Goal: Task Accomplishment & Management: Use online tool/utility

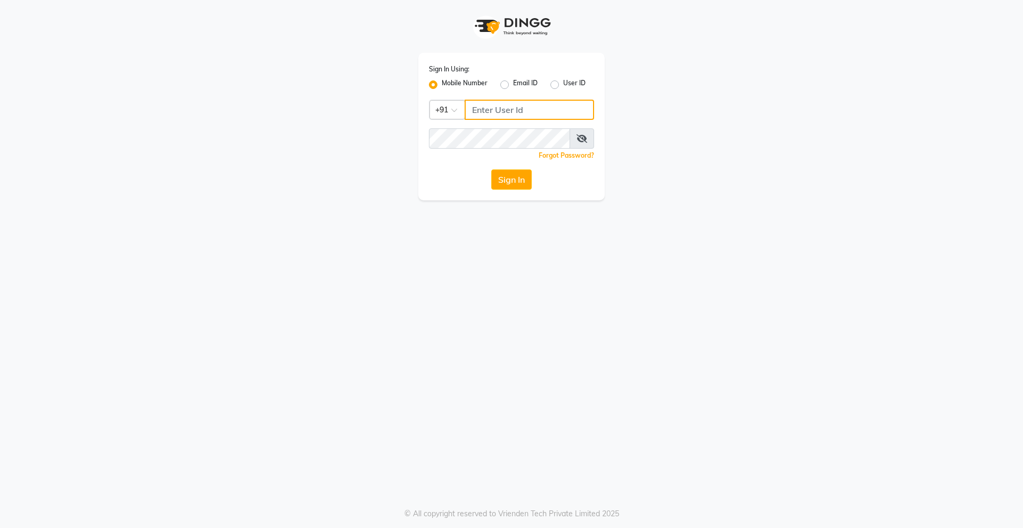
click at [508, 100] on input "Username" at bounding box center [530, 110] width 130 height 20
type input "9910315227"
click at [523, 181] on button "Sign In" at bounding box center [511, 179] width 41 height 20
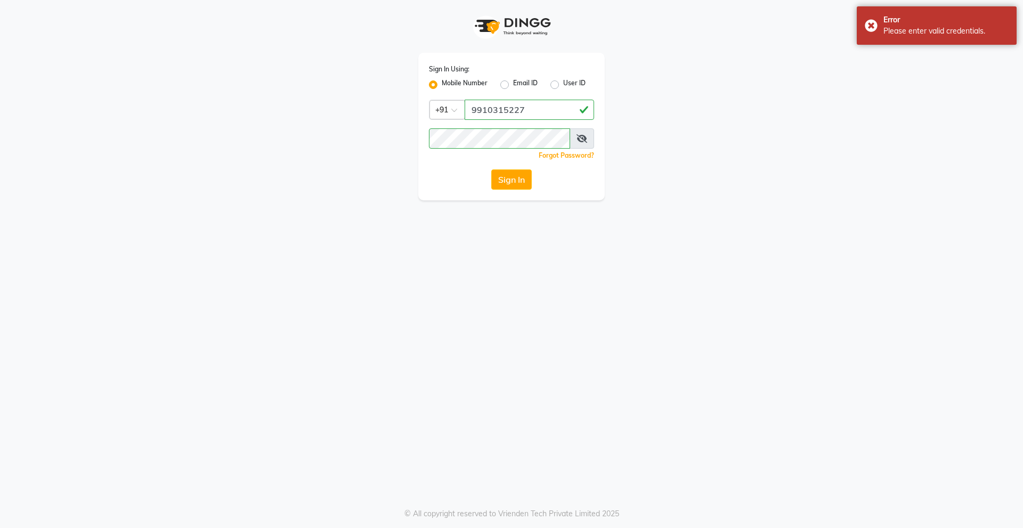
click at [582, 135] on icon at bounding box center [582, 138] width 11 height 9
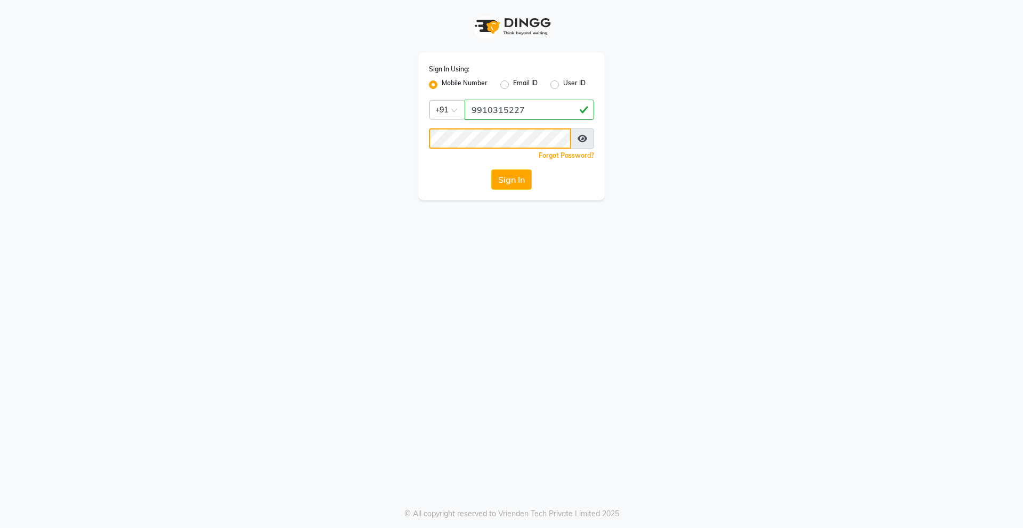
click at [491, 169] on button "Sign In" at bounding box center [511, 179] width 41 height 20
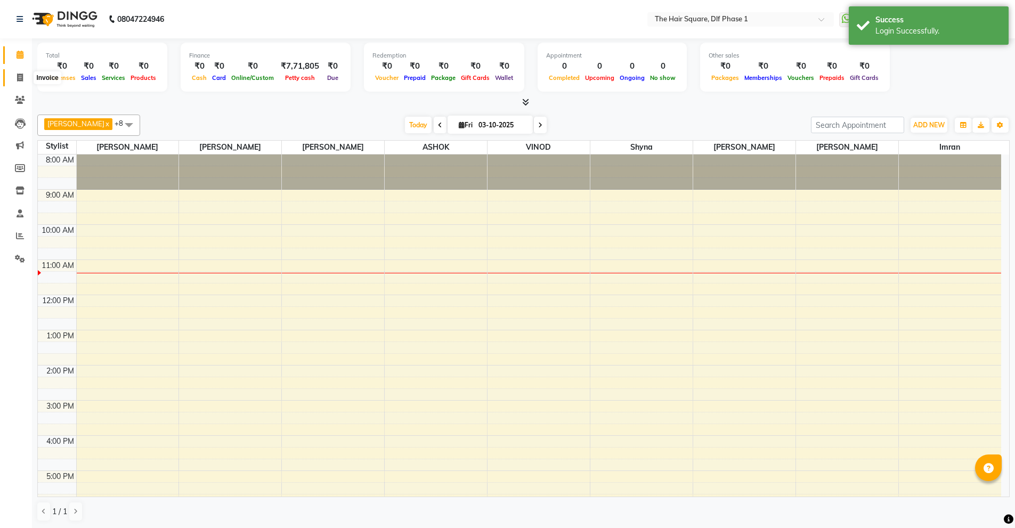
click at [15, 78] on span at bounding box center [20, 78] width 19 height 12
select select "5766"
select select "service"
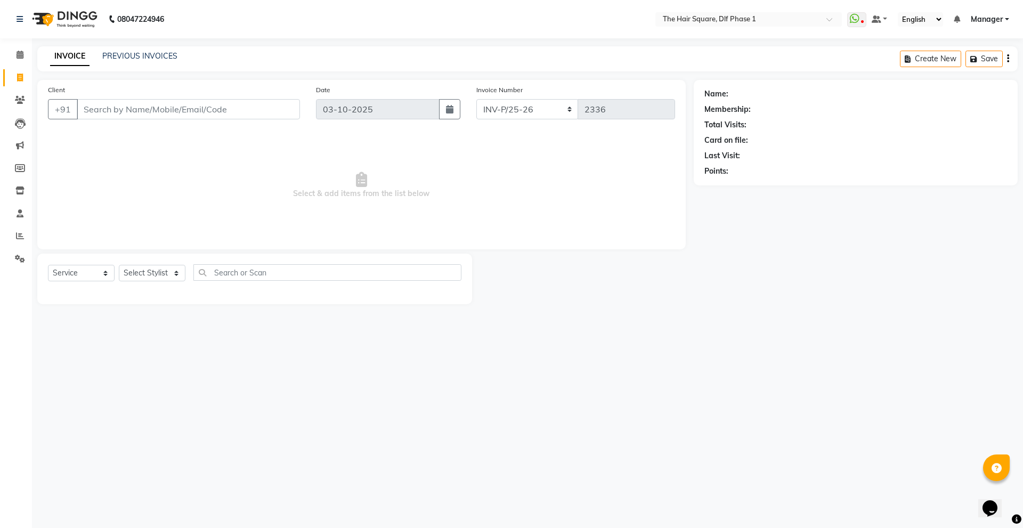
click at [407, 151] on span "Select & add items from the list below" at bounding box center [361, 185] width 627 height 107
click at [1023, 422] on div "08047224946 Select Location × The Hair Square, Dlf Phase 1 WhatsApp Status ✕ St…" at bounding box center [511, 264] width 1023 height 528
click at [151, 54] on link "PREVIOUS INVOICES" at bounding box center [139, 56] width 75 height 10
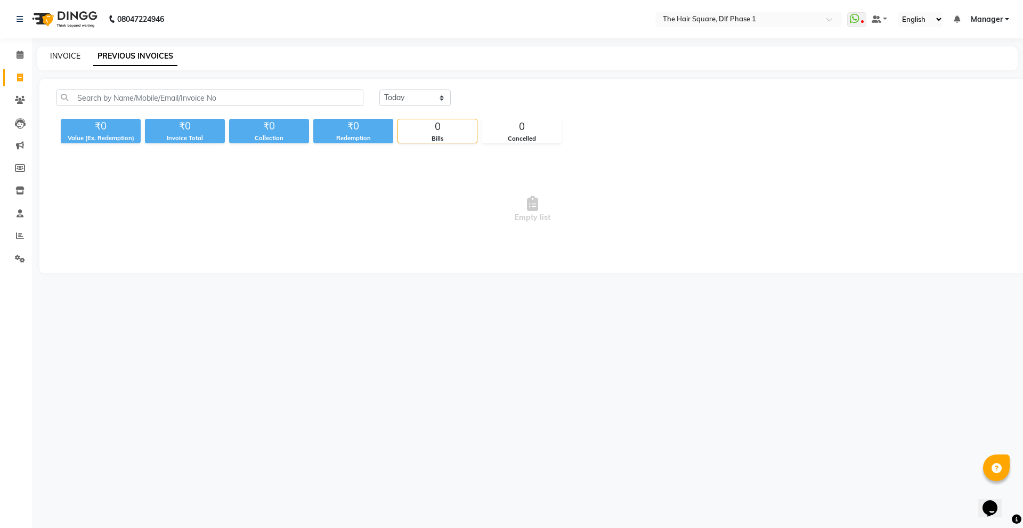
click at [74, 58] on link "INVOICE" at bounding box center [65, 56] width 30 height 10
select select "service"
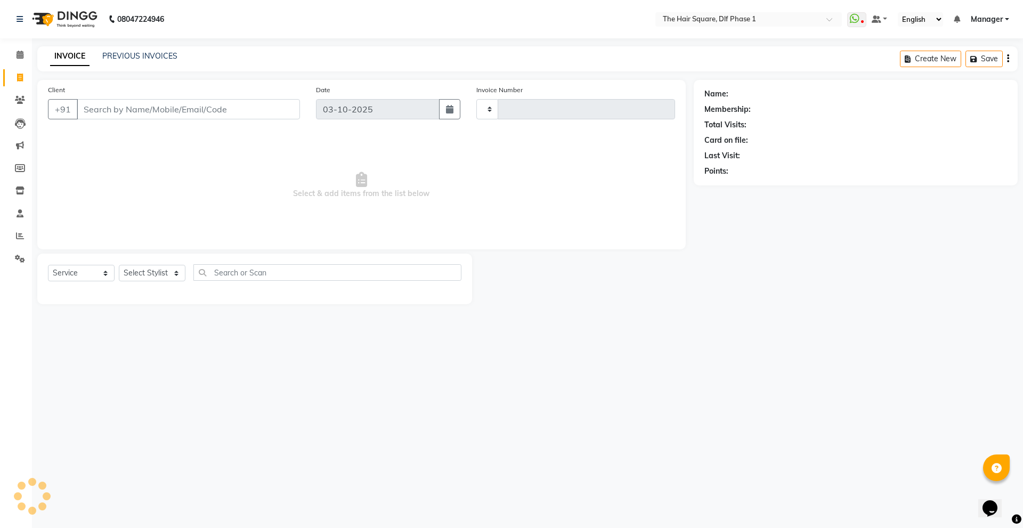
type input "2336"
select select "5766"
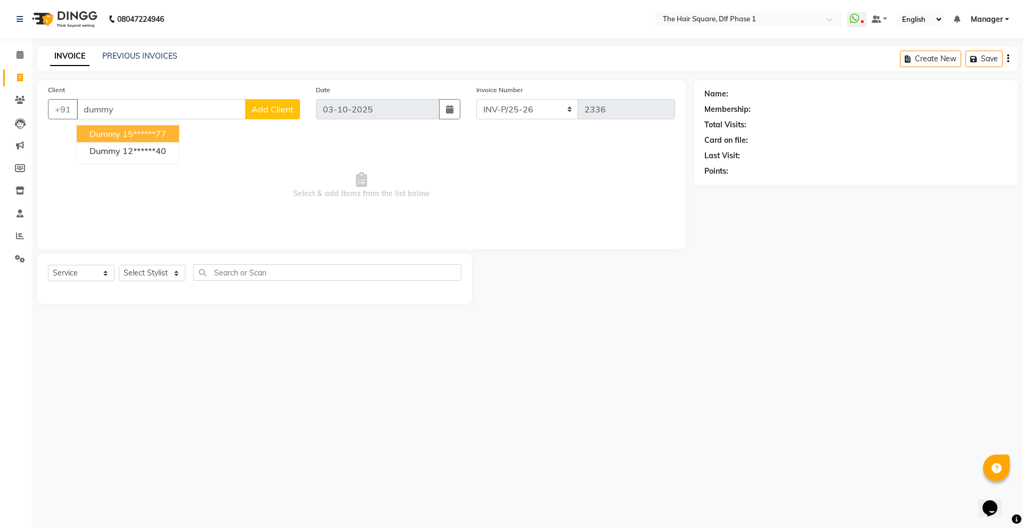
click at [162, 140] on button "Dummy 15******77" at bounding box center [128, 133] width 102 height 17
type input "15******77"
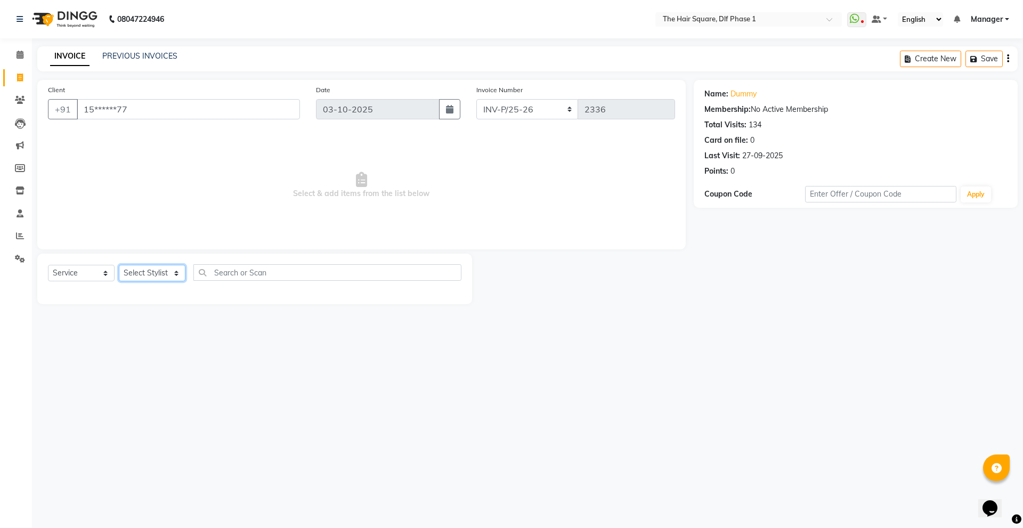
click at [148, 278] on select "Select Stylist [PERSON_NAME] AMIT [PERSON_NAME] [PERSON_NAME] [PERSON_NAME] Man…" at bounding box center [152, 273] width 67 height 17
select select "39747"
click at [119, 265] on select "Select Stylist [PERSON_NAME] AMIT [PERSON_NAME] [PERSON_NAME] [PERSON_NAME] Man…" at bounding box center [152, 273] width 67 height 17
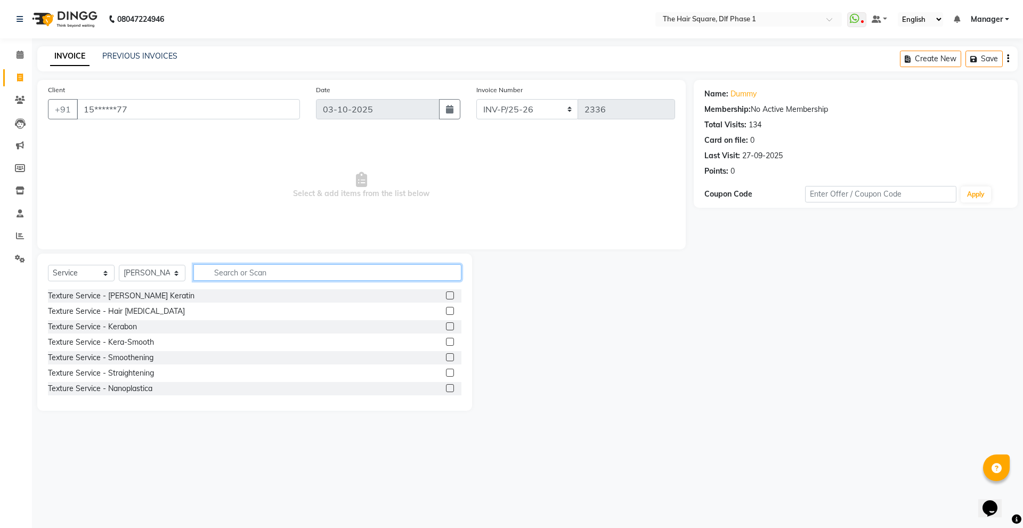
click at [265, 270] on input "text" at bounding box center [327, 272] width 268 height 17
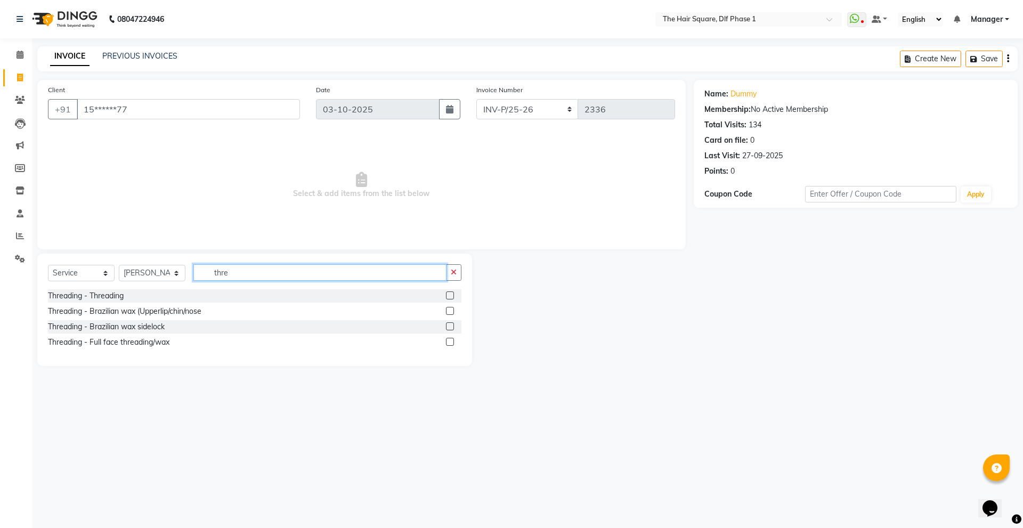
type input "thre"
click at [450, 300] on div at bounding box center [449, 297] width 7 height 11
click at [451, 295] on label at bounding box center [450, 296] width 8 height 8
click at [451, 295] on input "checkbox" at bounding box center [449, 296] width 7 height 7
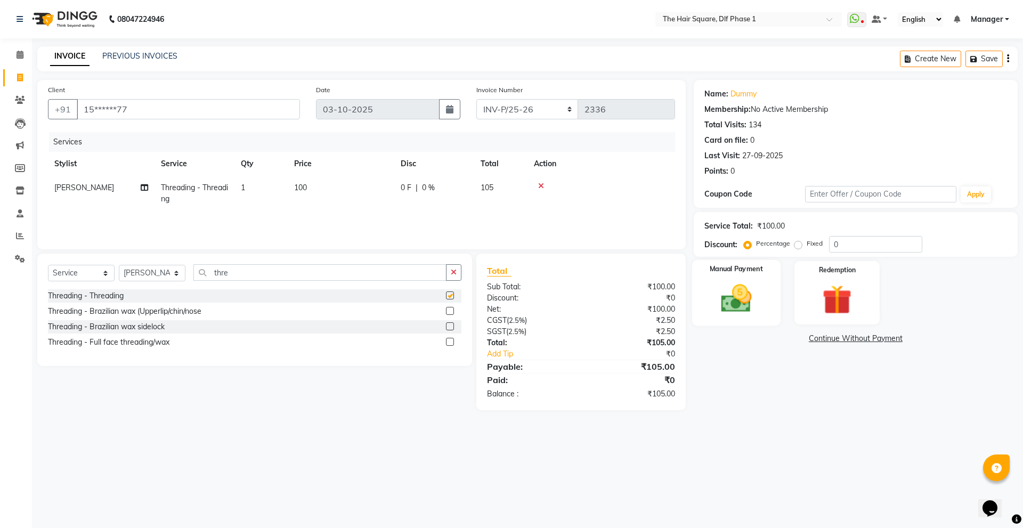
checkbox input "false"
click at [753, 299] on img at bounding box center [737, 298] width 50 height 35
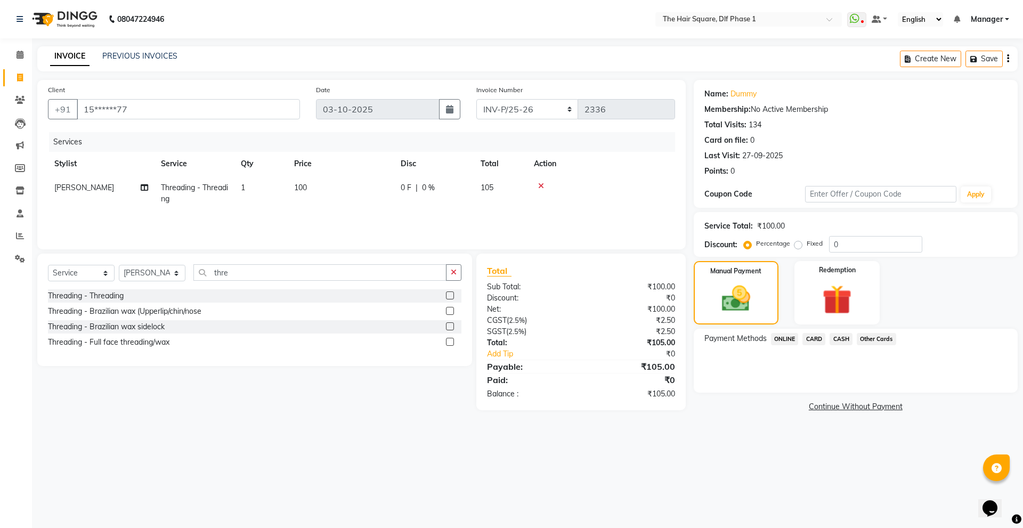
click at [779, 342] on span "ONLINE" at bounding box center [785, 339] width 28 height 12
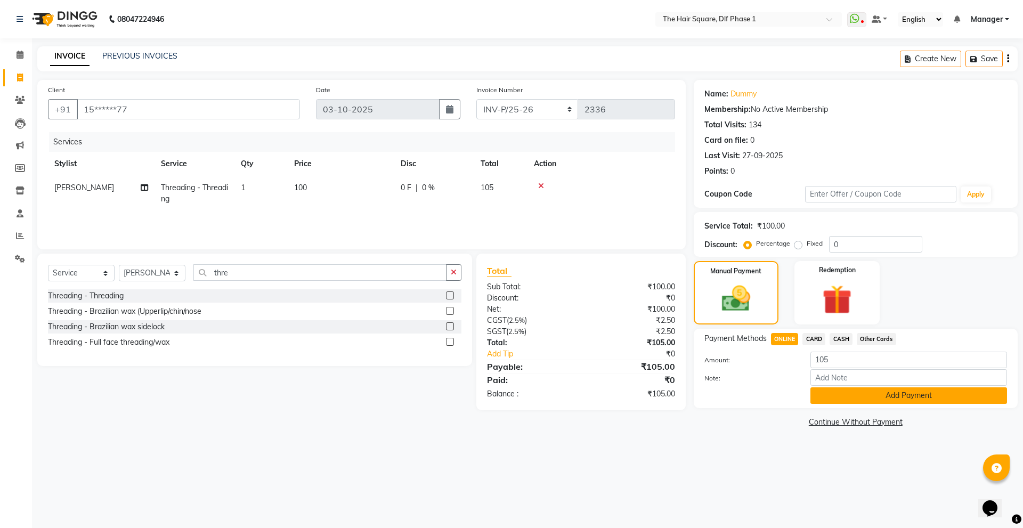
click at [862, 399] on button "Add Payment" at bounding box center [909, 396] width 197 height 17
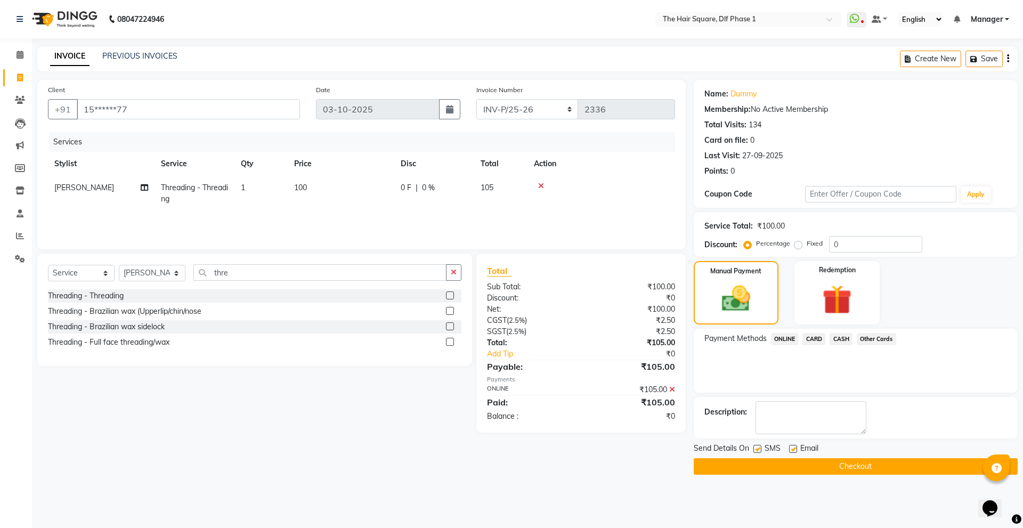
click at [828, 470] on button "Checkout" at bounding box center [856, 466] width 324 height 17
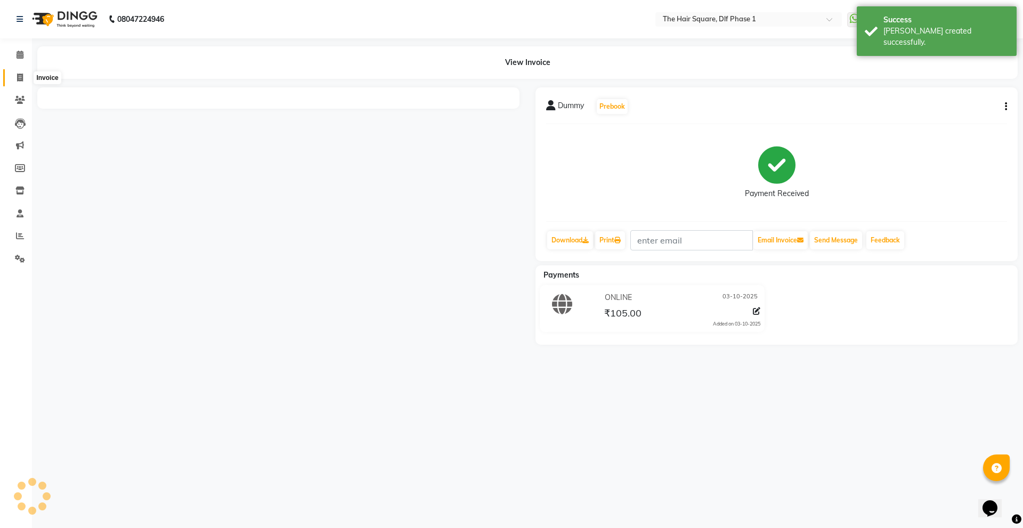
click at [15, 77] on span at bounding box center [20, 78] width 19 height 12
select select "service"
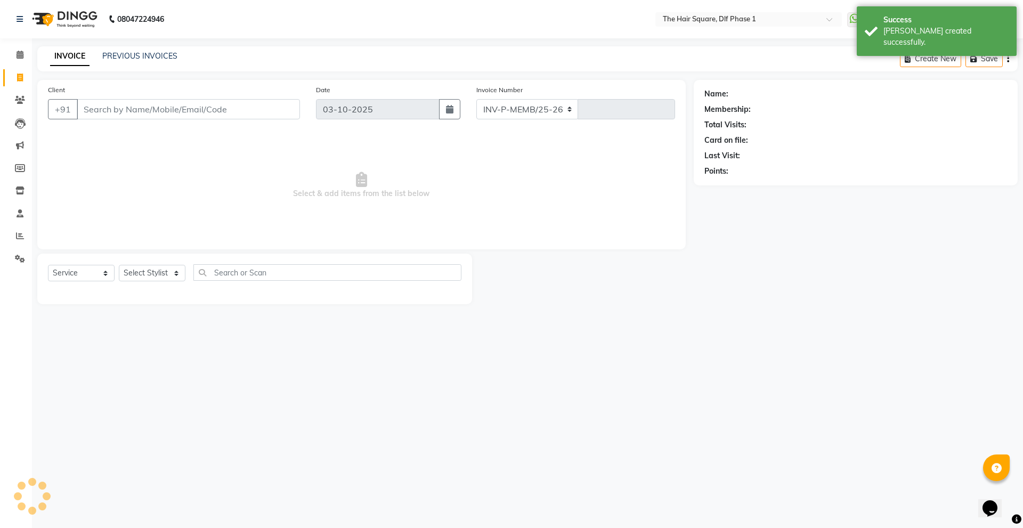
select select "5766"
type input "2337"
click at [19, 74] on icon at bounding box center [20, 78] width 6 height 8
select select "service"
type input "2337"
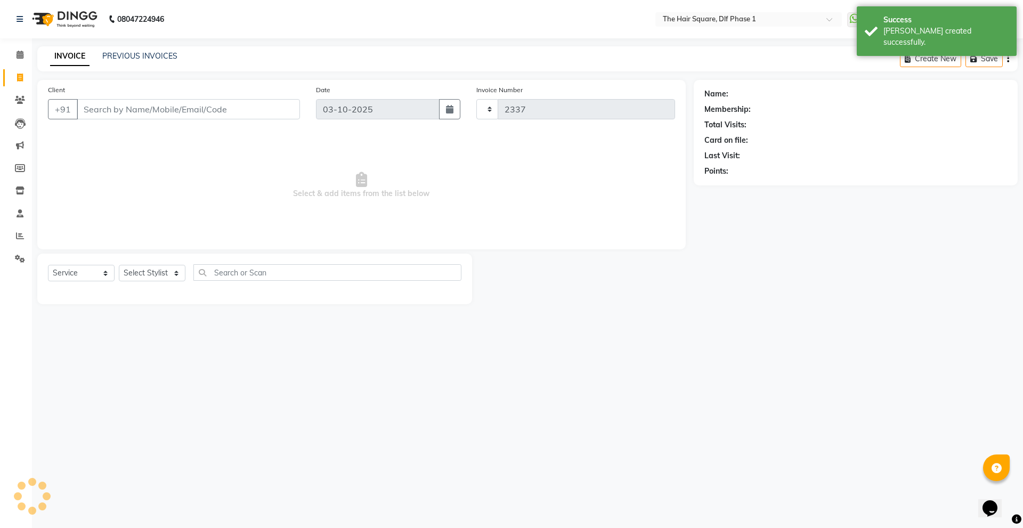
select select "5766"
click at [135, 273] on select "Select Stylist [PERSON_NAME] AMIT [PERSON_NAME] [PERSON_NAME] [PERSON_NAME] Man…" at bounding box center [152, 273] width 67 height 17
select select "39751"
click at [119, 265] on select "Select Stylist [PERSON_NAME] AMIT [PERSON_NAME] [PERSON_NAME] [PERSON_NAME] Man…" at bounding box center [152, 273] width 67 height 17
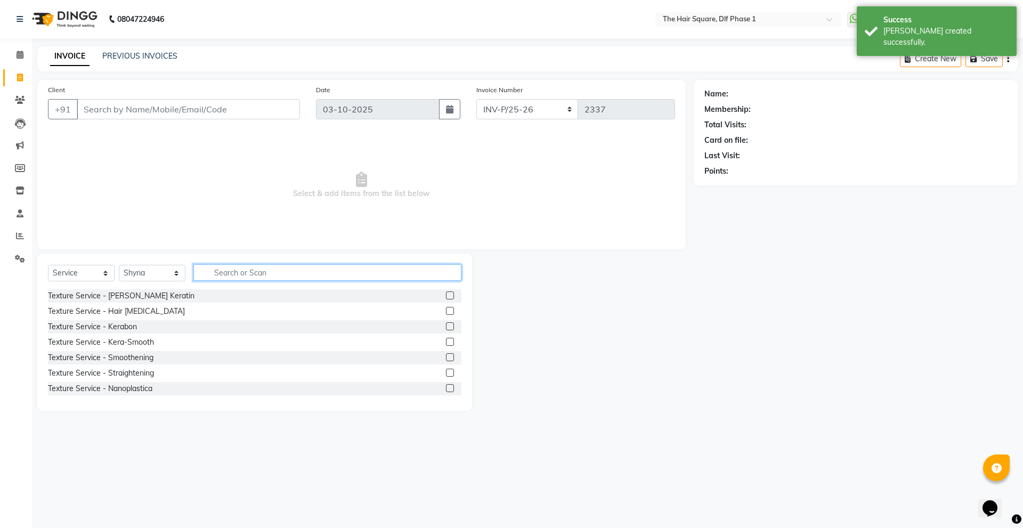
click at [303, 276] on input "text" at bounding box center [327, 272] width 268 height 17
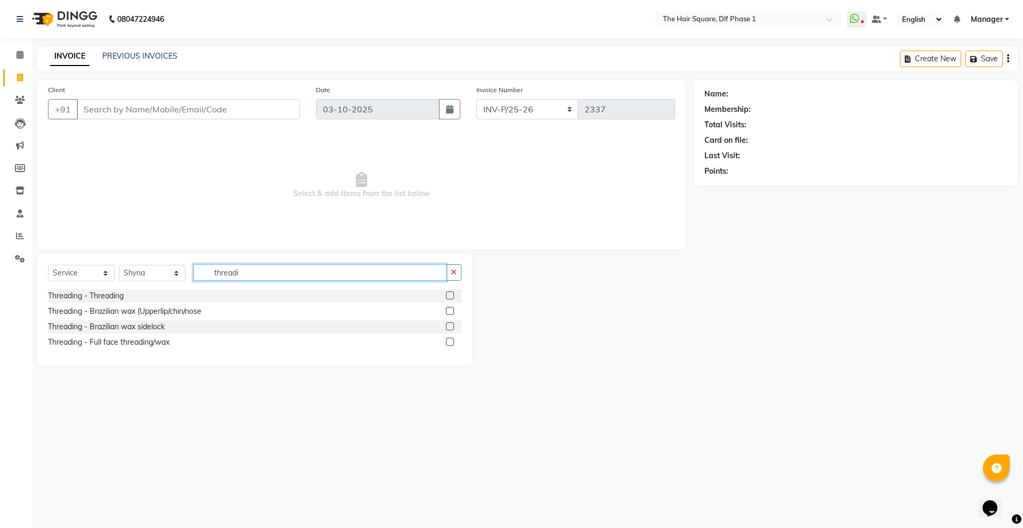
type input "threadi"
click at [452, 297] on label at bounding box center [450, 296] width 8 height 8
click at [452, 297] on input "checkbox" at bounding box center [449, 296] width 7 height 7
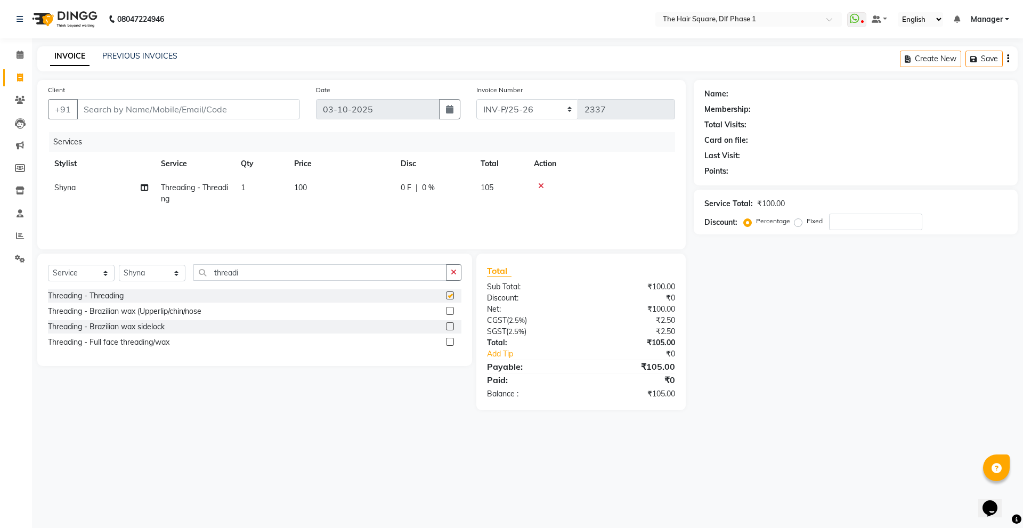
checkbox input "false"
click at [159, 273] on select "Select Stylist [PERSON_NAME] AMIT [PERSON_NAME] [PERSON_NAME] [PERSON_NAME] Man…" at bounding box center [152, 273] width 67 height 17
select select "39747"
click at [119, 265] on select "Select Stylist [PERSON_NAME] AMIT [PERSON_NAME] [PERSON_NAME] [PERSON_NAME] Man…" at bounding box center [152, 273] width 67 height 17
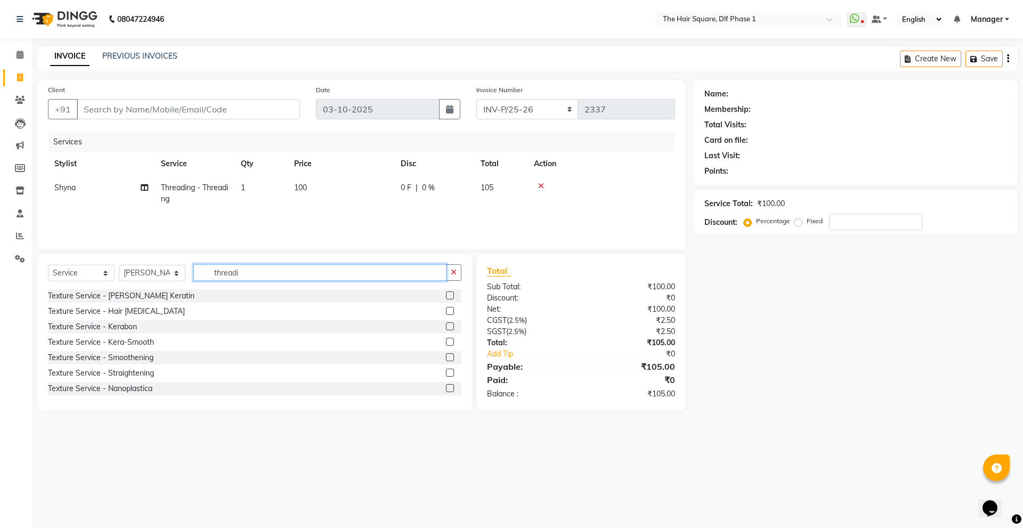
click at [321, 277] on input "threadi" at bounding box center [319, 272] width 253 height 17
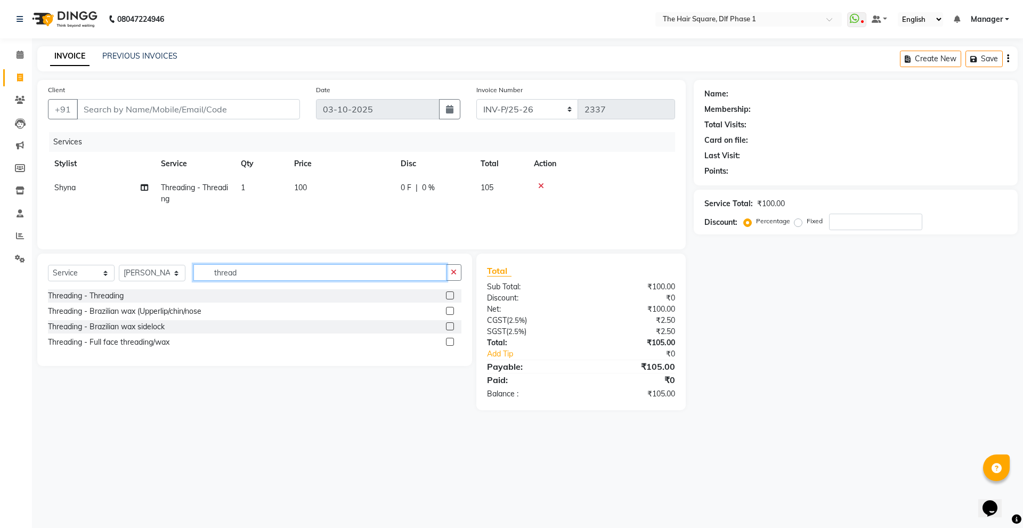
type input "thread"
click at [449, 298] on label at bounding box center [450, 296] width 8 height 8
click at [449, 298] on input "checkbox" at bounding box center [449, 296] width 7 height 7
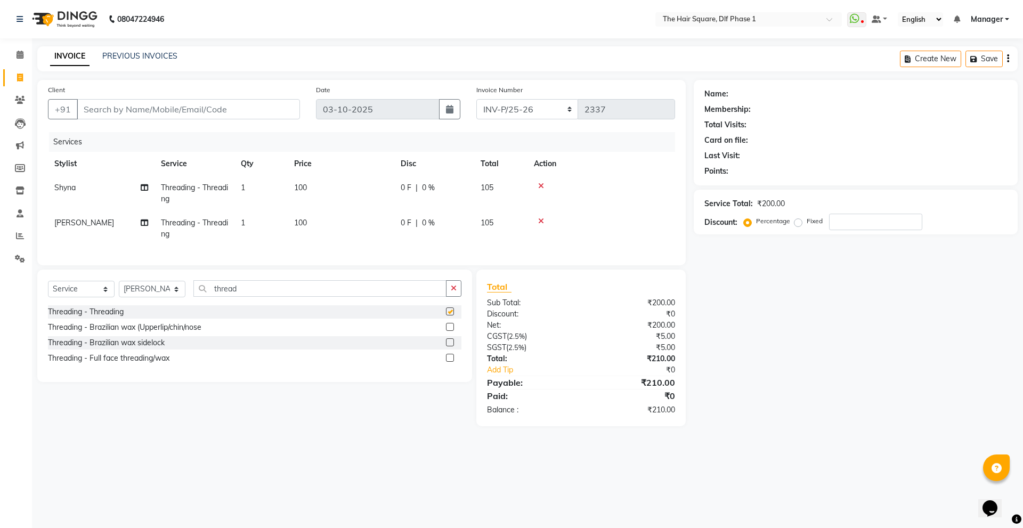
checkbox input "false"
click at [256, 190] on td "1" at bounding box center [261, 193] width 53 height 35
select select "39751"
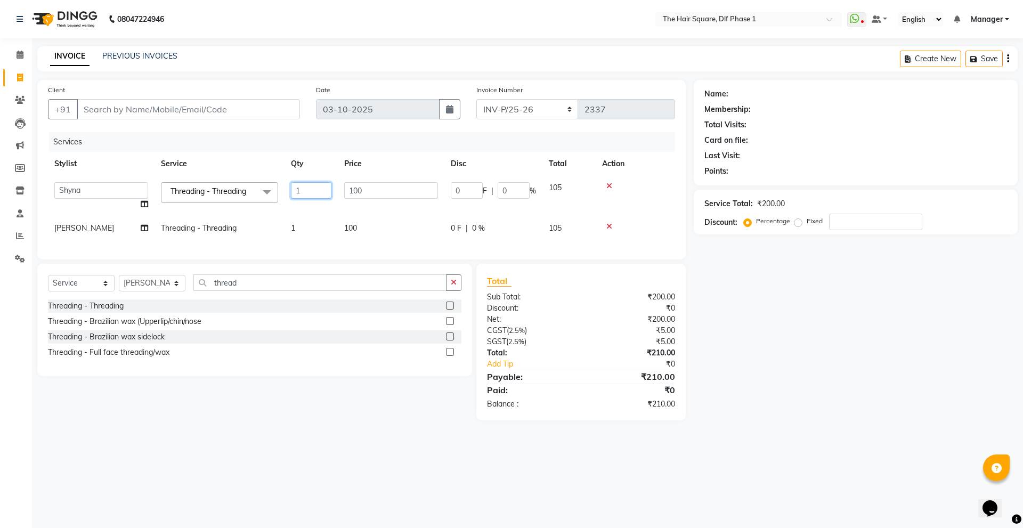
click at [302, 189] on input "1" at bounding box center [311, 190] width 41 height 17
type input "3"
click at [311, 228] on tr "[PERSON_NAME] Threading - Threading 1 100 0 F | 0 % 105" at bounding box center [361, 228] width 627 height 24
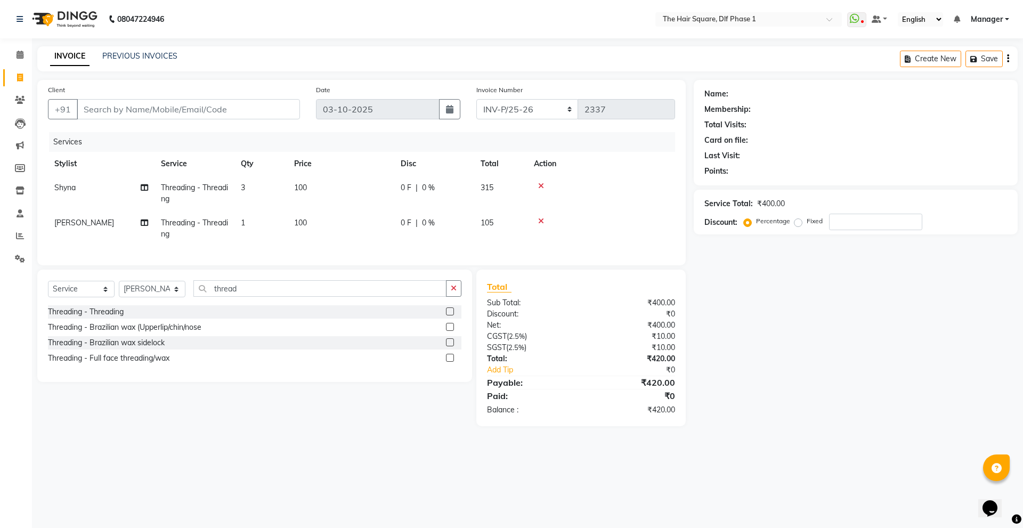
click at [263, 219] on td "1" at bounding box center [261, 228] width 53 height 35
select select "39747"
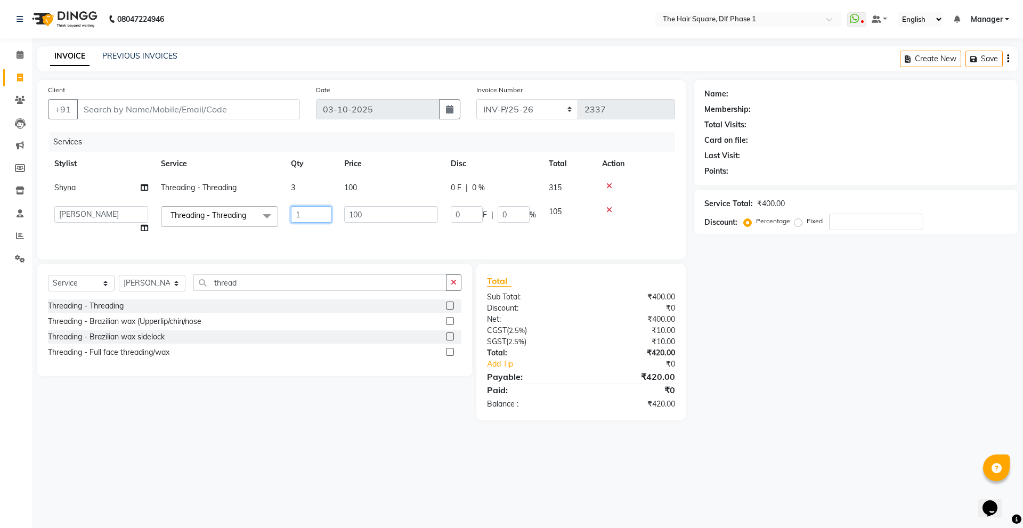
click at [317, 218] on input "1" at bounding box center [311, 214] width 41 height 17
type input "2"
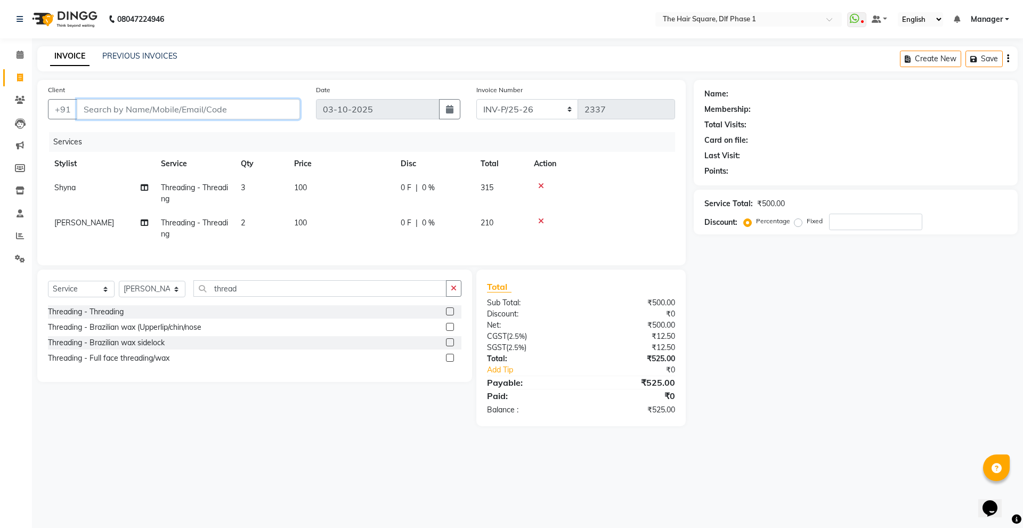
click at [267, 105] on input "Client" at bounding box center [188, 109] width 223 height 20
type input "9"
type input "0"
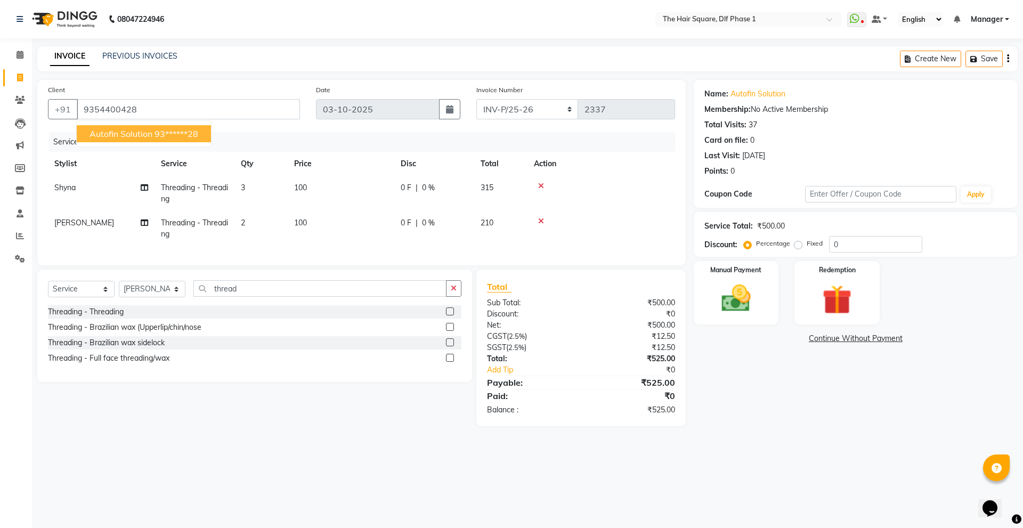
click at [149, 134] on span "Autofin solution" at bounding box center [121, 133] width 63 height 11
type input "93******28"
click at [763, 289] on div "Manual Payment" at bounding box center [736, 293] width 88 height 66
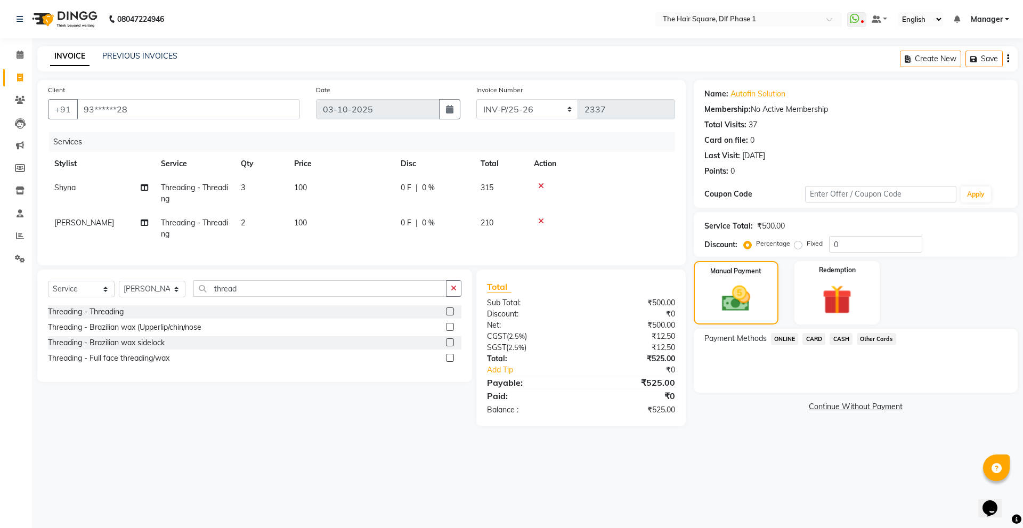
click at [820, 342] on span "CARD" at bounding box center [814, 339] width 23 height 12
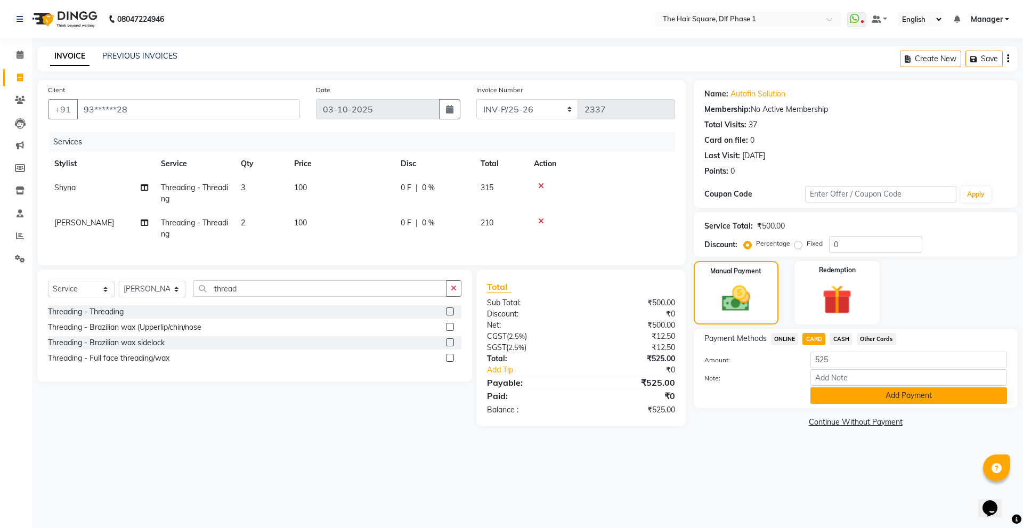
click at [863, 398] on button "Add Payment" at bounding box center [909, 396] width 197 height 17
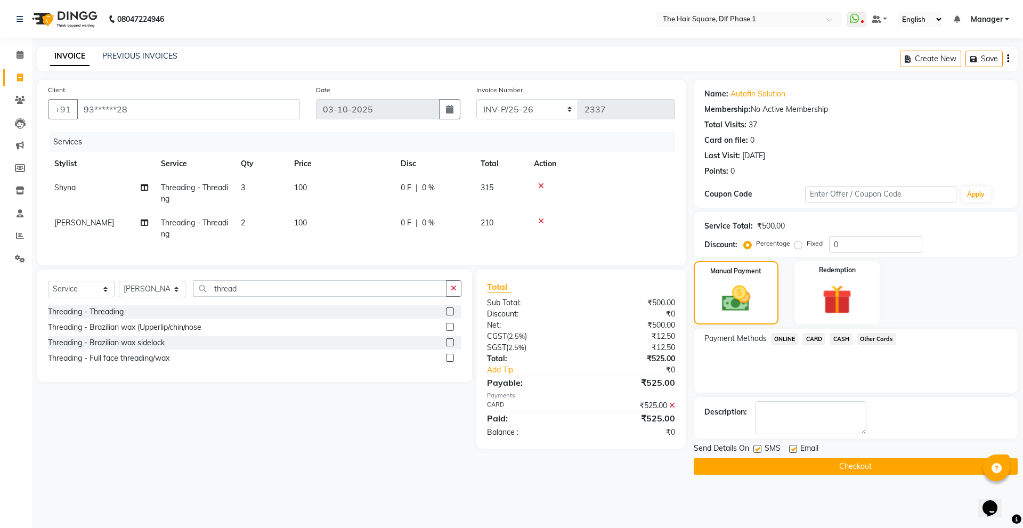
click at [861, 467] on button "Checkout" at bounding box center [856, 466] width 324 height 17
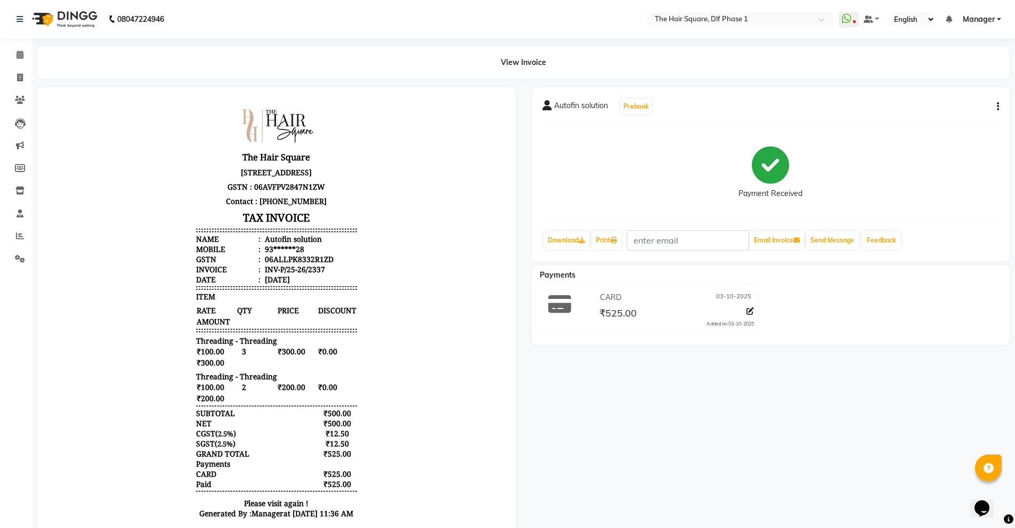
click at [861, 467] on div "Autofin solution Prebook Payment Received Download Print Email Invoice Send Mes…" at bounding box center [771, 323] width 495 height 472
click at [22, 79] on icon at bounding box center [20, 78] width 6 height 8
select select "service"
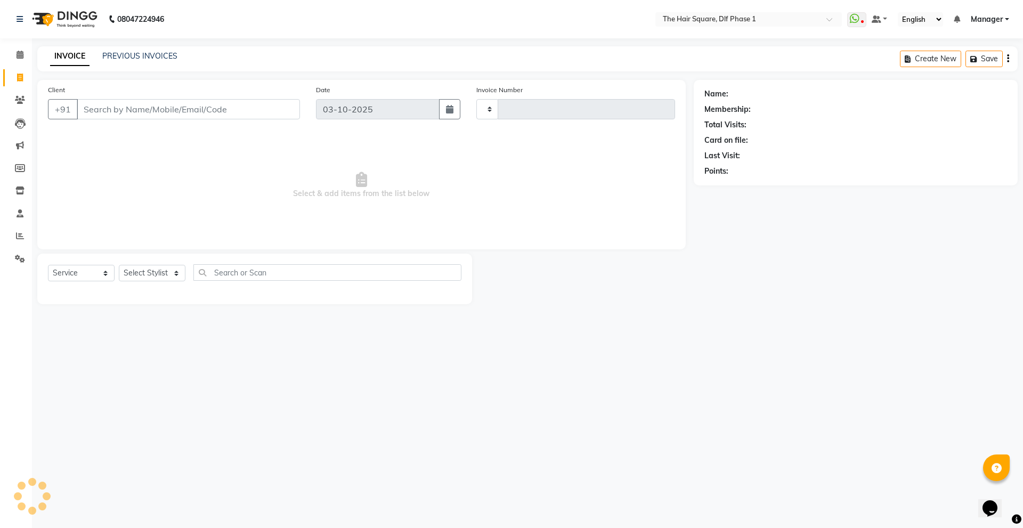
type input "2338"
select select "5766"
click at [107, 108] on input "Client" at bounding box center [188, 109] width 223 height 20
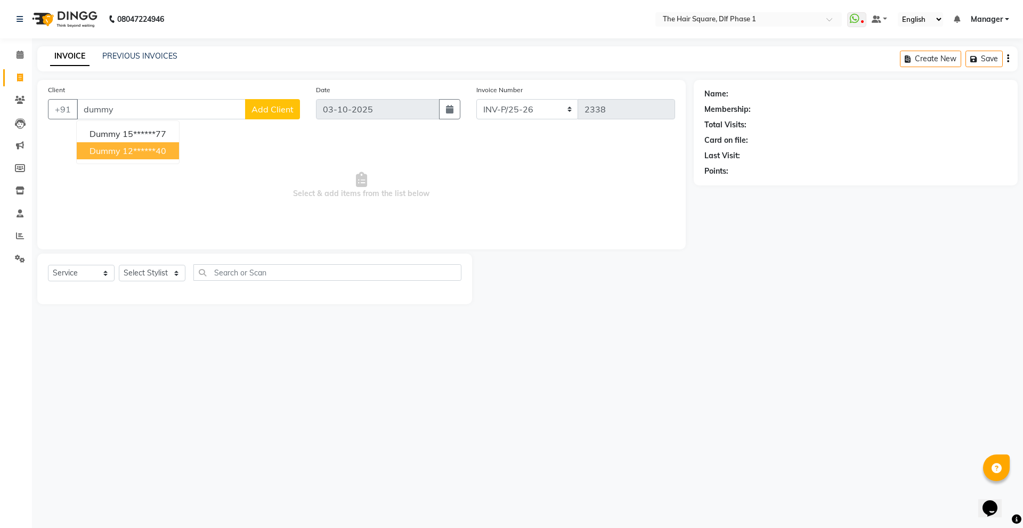
click at [111, 151] on span "dummy" at bounding box center [105, 151] width 31 height 11
type input "12******40"
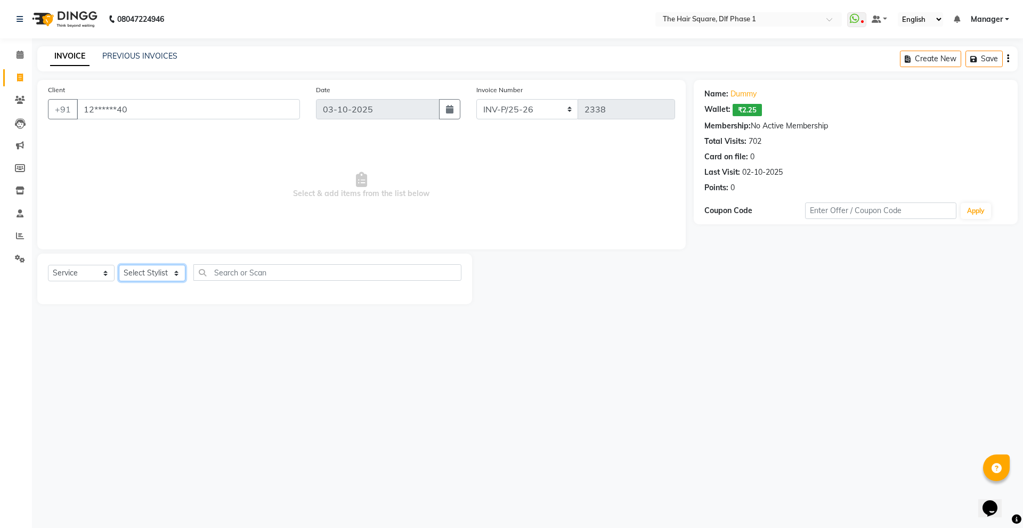
click at [160, 278] on select "Select Stylist [PERSON_NAME] AMIT [PERSON_NAME] [PERSON_NAME] [PERSON_NAME] Man…" at bounding box center [152, 273] width 67 height 17
select select "39747"
click at [119, 265] on select "Select Stylist [PERSON_NAME] AMIT [PERSON_NAME] [PERSON_NAME] [PERSON_NAME] Man…" at bounding box center [152, 273] width 67 height 17
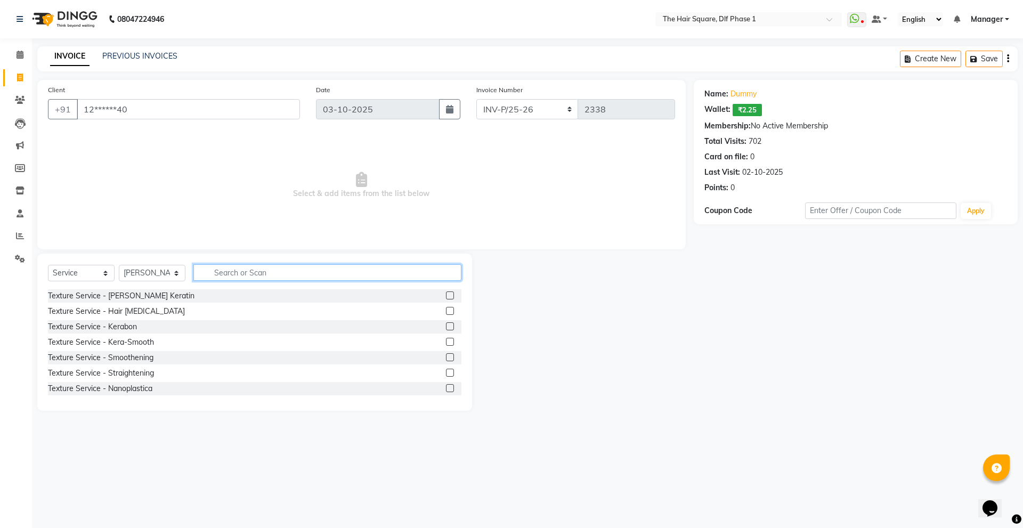
click at [257, 277] on input "text" at bounding box center [327, 272] width 268 height 17
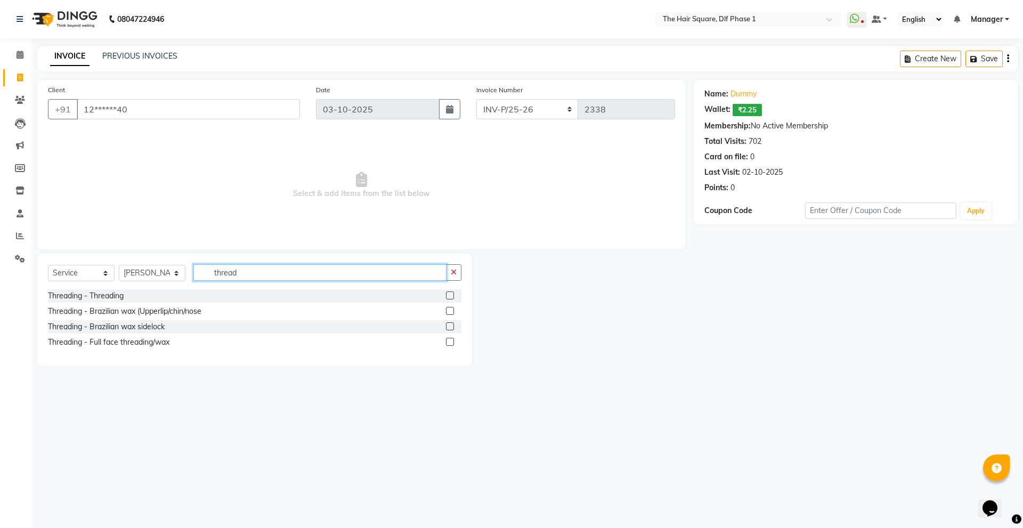
type input "thread"
click at [453, 294] on label at bounding box center [450, 296] width 8 height 8
click at [453, 294] on input "checkbox" at bounding box center [449, 296] width 7 height 7
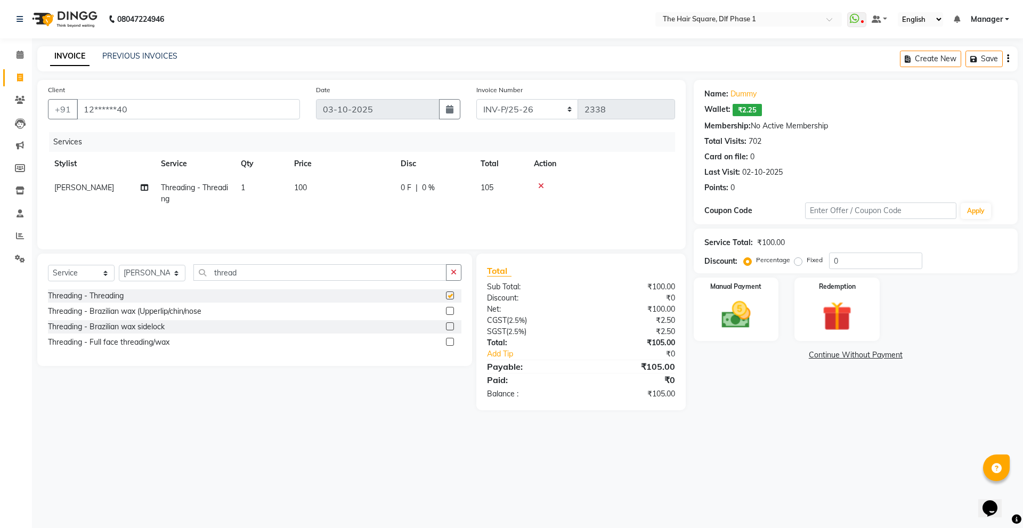
checkbox input "false"
click at [272, 189] on td "1" at bounding box center [261, 193] width 53 height 35
select select "39747"
click at [300, 188] on input "1" at bounding box center [311, 190] width 41 height 17
type input "2"
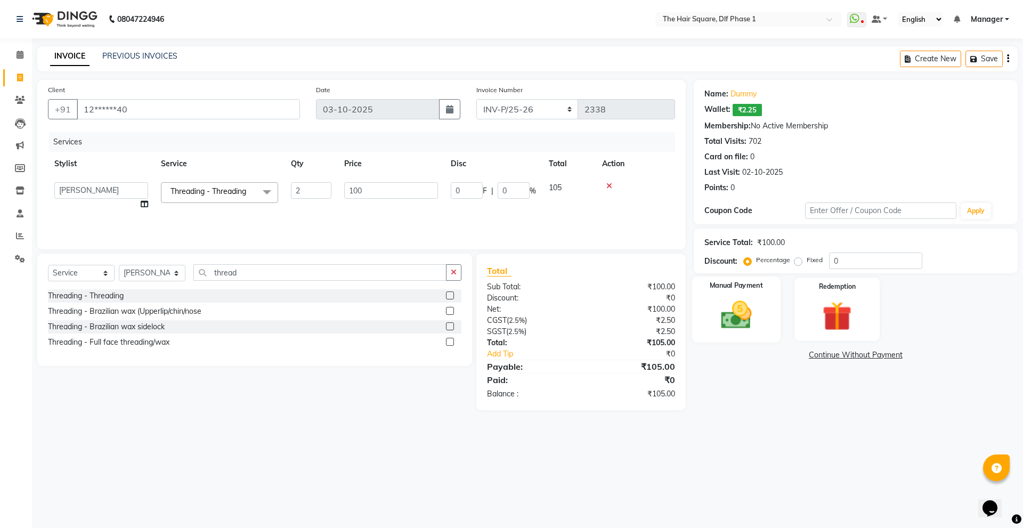
click at [721, 304] on img at bounding box center [737, 314] width 50 height 35
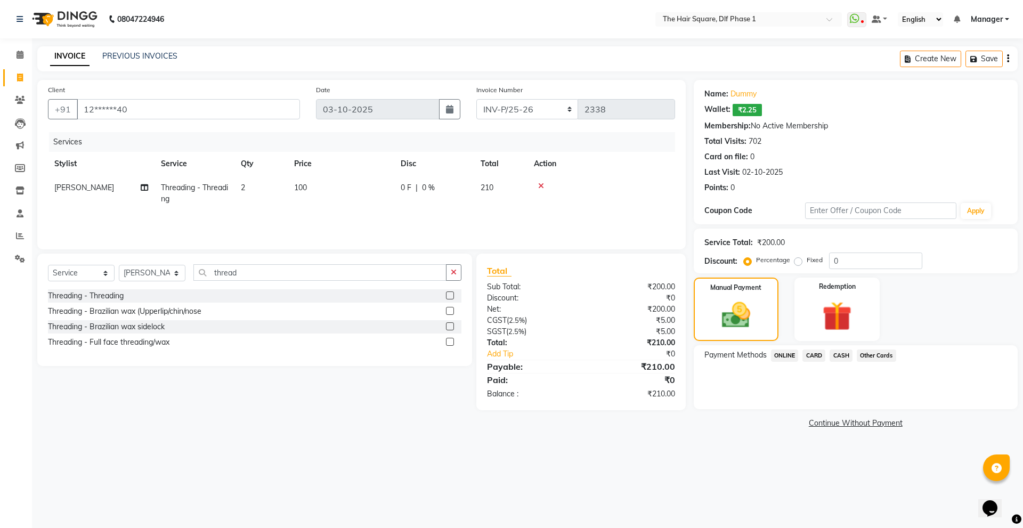
click at [843, 352] on span "CASH" at bounding box center [841, 356] width 23 height 12
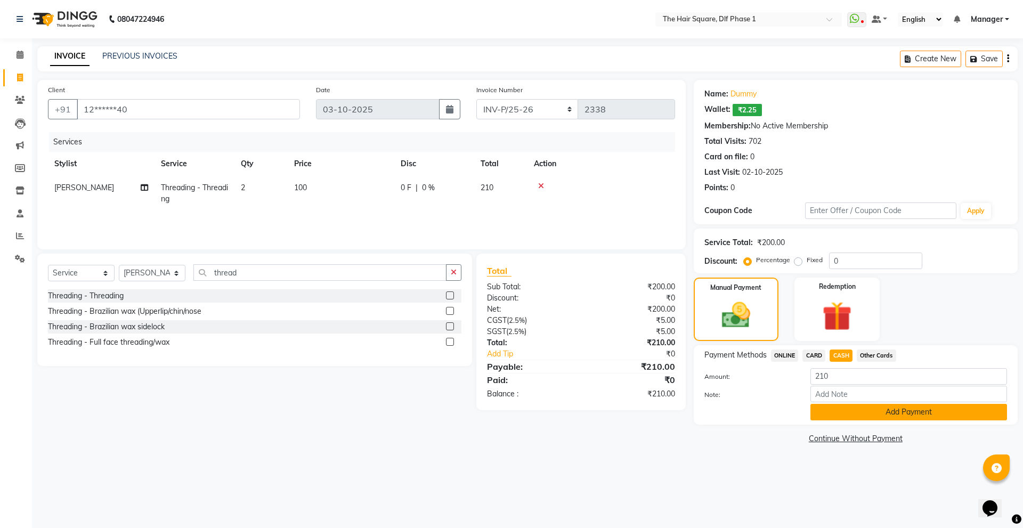
click at [892, 413] on button "Add Payment" at bounding box center [909, 412] width 197 height 17
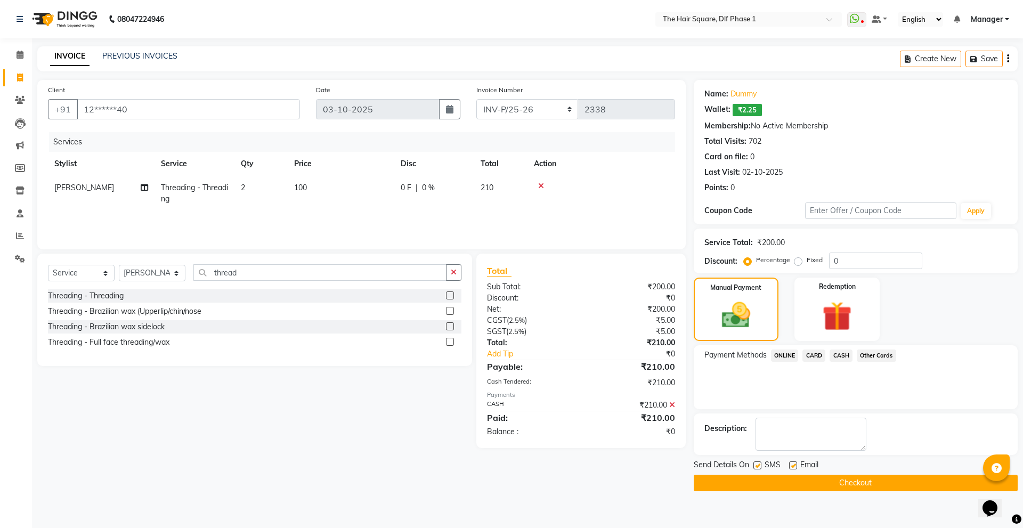
click at [923, 480] on button "Checkout" at bounding box center [856, 483] width 324 height 17
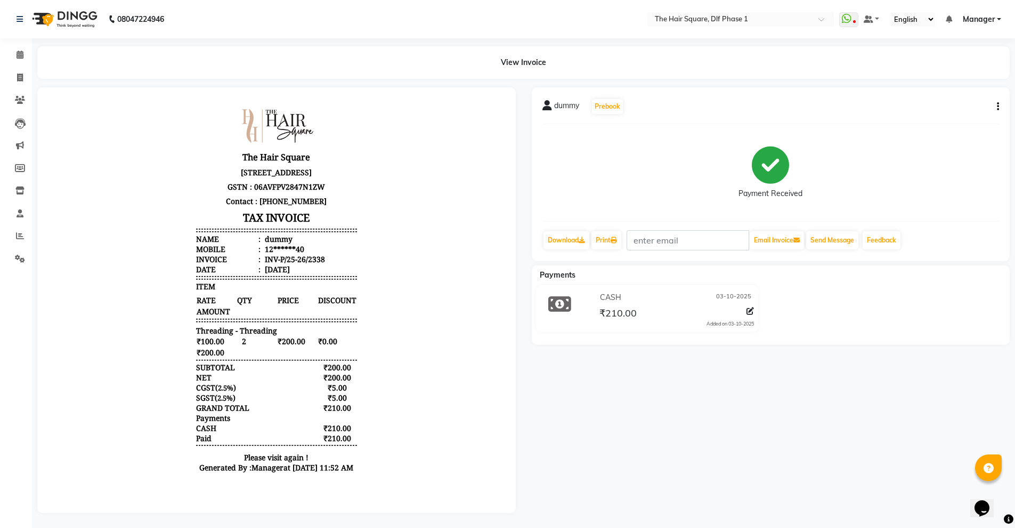
click at [622, 184] on div "Payment Received" at bounding box center [771, 173] width 457 height 80
click at [21, 74] on icon at bounding box center [20, 78] width 6 height 8
select select "service"
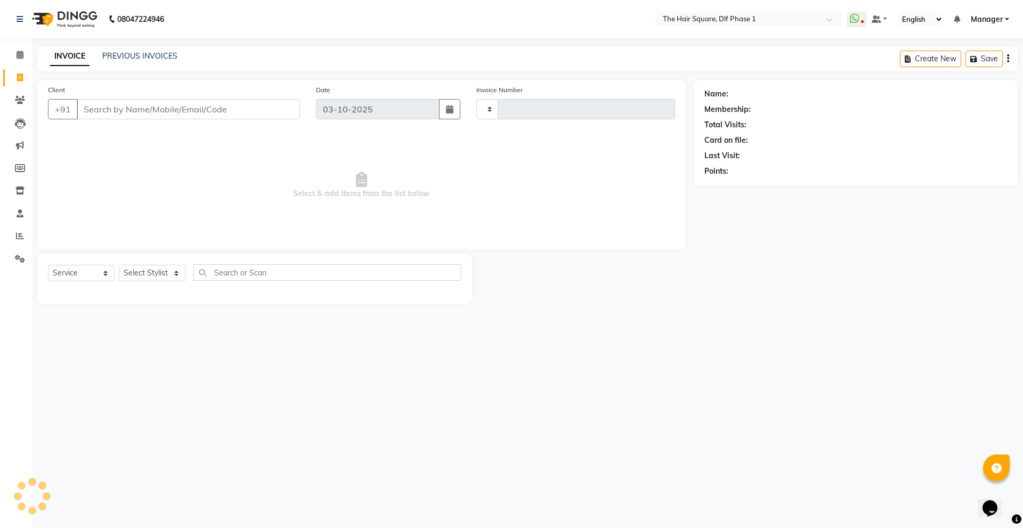
type input "2339"
select select "5766"
click at [135, 103] on input "Client" at bounding box center [188, 109] width 223 height 20
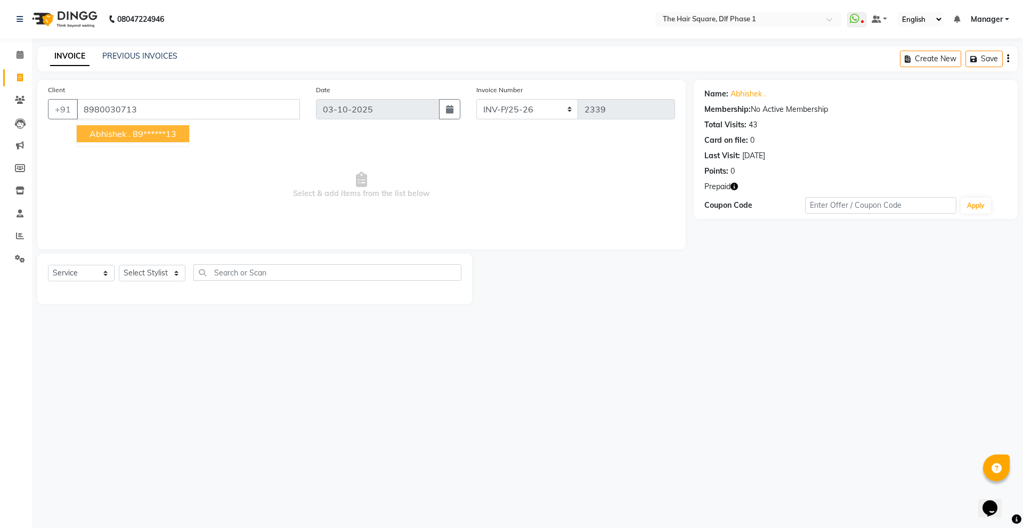
click at [110, 141] on button "Abhishek . 89******13" at bounding box center [133, 133] width 112 height 17
type input "89******13"
click at [737, 189] on icon "button" at bounding box center [734, 186] width 7 height 7
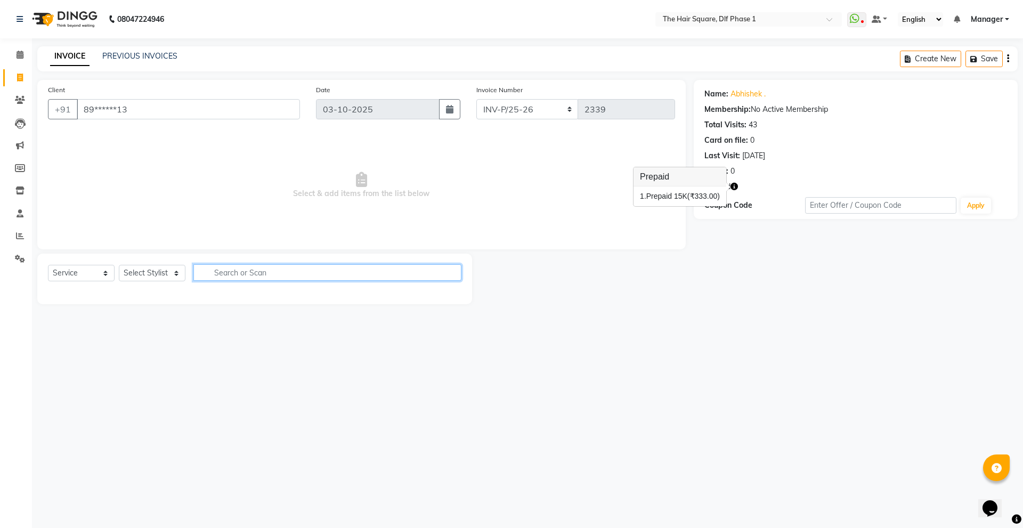
click at [194, 270] on input "text" at bounding box center [327, 272] width 268 height 17
click at [147, 268] on select "Select Stylist [PERSON_NAME] AMIT [PERSON_NAME] [PERSON_NAME] [PERSON_NAME] Man…" at bounding box center [152, 273] width 67 height 17
click at [119, 265] on select "Select Stylist [PERSON_NAME] AMIT [PERSON_NAME] [PERSON_NAME] [PERSON_NAME] Man…" at bounding box center [152, 273] width 67 height 17
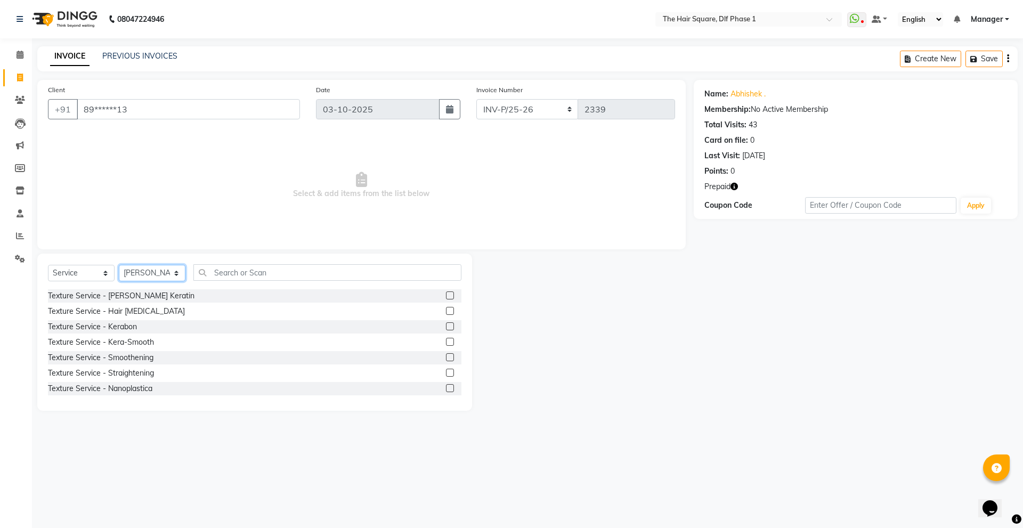
click at [167, 279] on select "Select Stylist [PERSON_NAME] AMIT [PERSON_NAME] [PERSON_NAME] [PERSON_NAME] Man…" at bounding box center [152, 273] width 67 height 17
select select "39560"
click at [119, 265] on select "Select Stylist [PERSON_NAME] AMIT [PERSON_NAME] [PERSON_NAME] [PERSON_NAME] Man…" at bounding box center [152, 273] width 67 height 17
click at [256, 271] on input "text" at bounding box center [327, 272] width 268 height 17
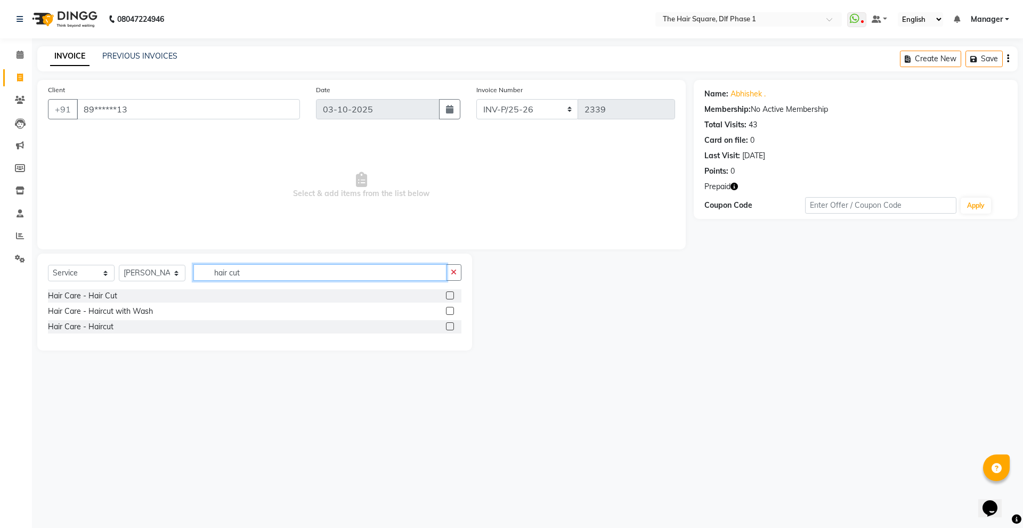
type input "hair cut"
click at [451, 295] on label at bounding box center [450, 296] width 8 height 8
click at [451, 295] on input "checkbox" at bounding box center [449, 296] width 7 height 7
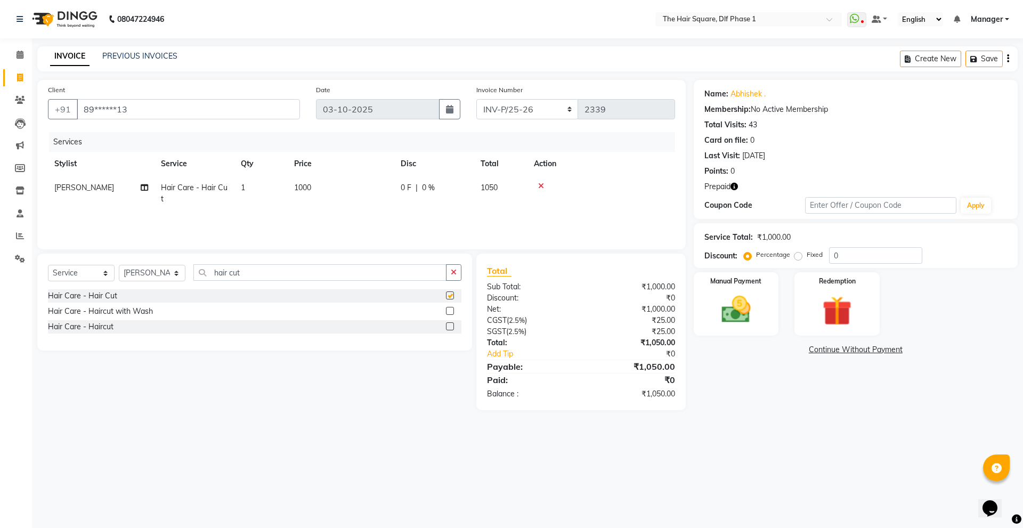
checkbox input "false"
click at [326, 186] on td "1000" at bounding box center [341, 193] width 107 height 35
click at [395, 187] on input "1000" at bounding box center [391, 190] width 94 height 17
type input "1"
type input "400"
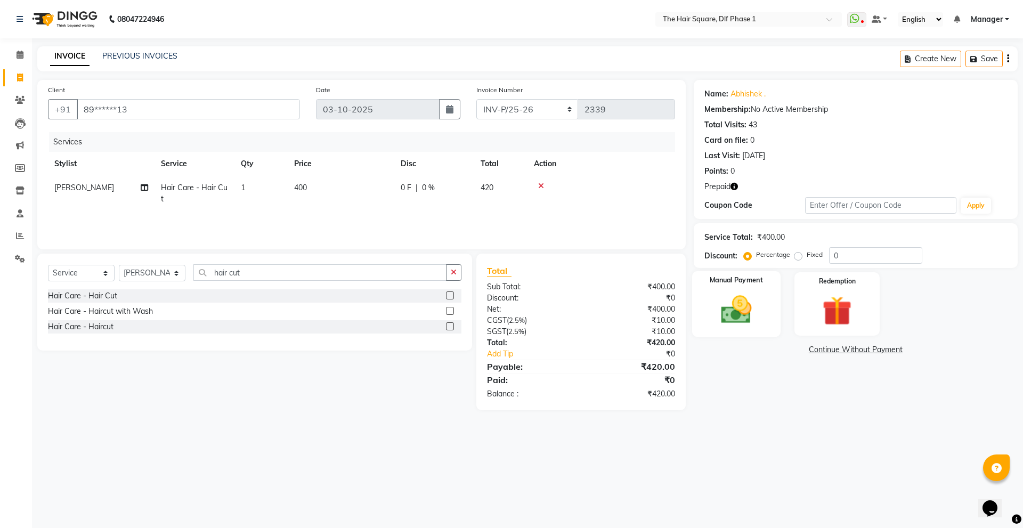
click at [721, 272] on div "Name: [PERSON_NAME] . Membership: No Active Membership Total Visits: 43 Card on…" at bounding box center [860, 245] width 332 height 330
click at [761, 296] on img at bounding box center [737, 309] width 50 height 35
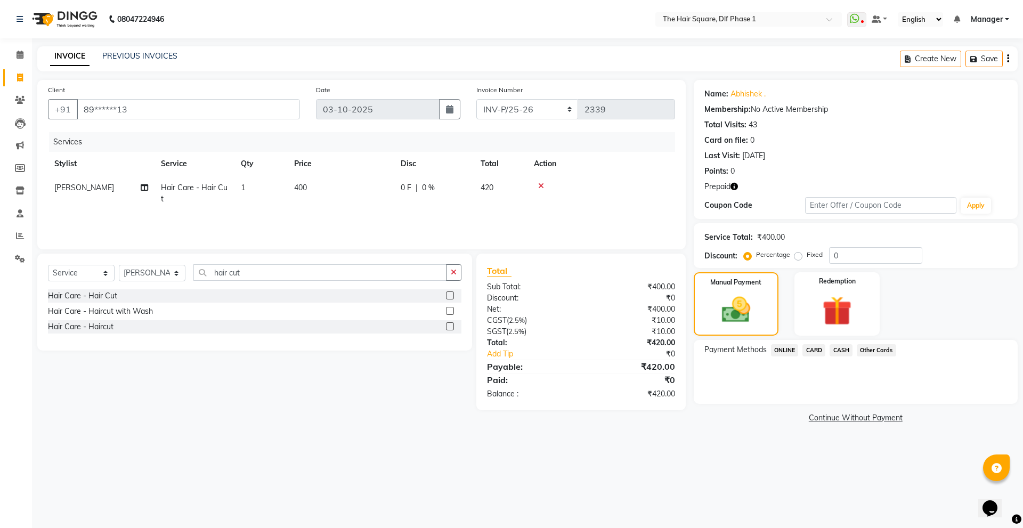
click at [734, 186] on icon "button" at bounding box center [734, 186] width 7 height 7
click at [808, 170] on div "Points: 0" at bounding box center [856, 171] width 303 height 11
click at [736, 188] on icon "button" at bounding box center [734, 186] width 7 height 7
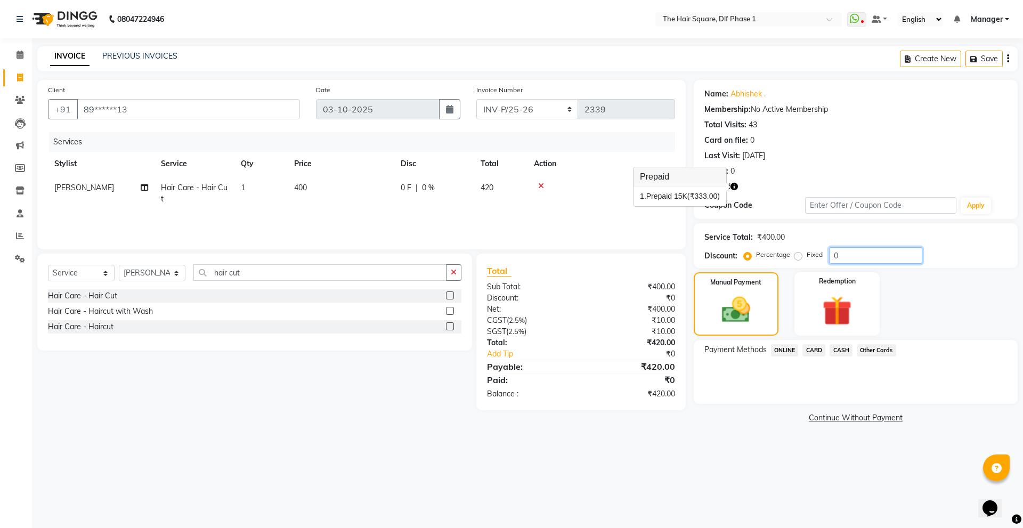
click at [853, 257] on input "0" at bounding box center [875, 255] width 93 height 17
type input "30"
click at [698, 450] on div "08047224946 Select Location × The Hair Square, Dlf Phase 1 WhatsApp Status ✕ St…" at bounding box center [511, 264] width 1023 height 528
click at [736, 187] on icon "button" at bounding box center [734, 186] width 7 height 7
click at [820, 297] on img at bounding box center [837, 311] width 50 height 38
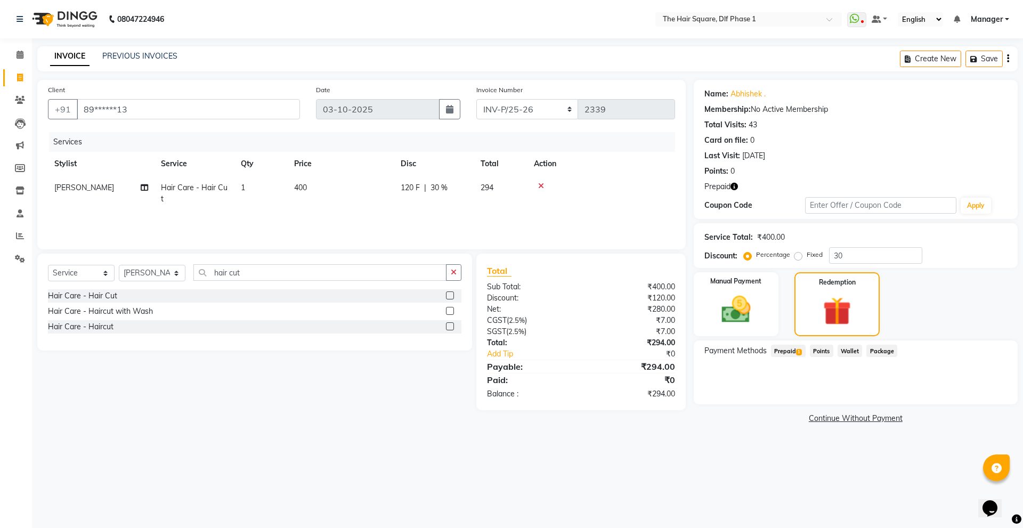
click at [732, 184] on icon "button" at bounding box center [734, 186] width 7 height 7
click at [778, 357] on span "Prepaid 1" at bounding box center [788, 351] width 35 height 12
click at [984, 392] on button "Add" at bounding box center [982, 394] width 39 height 18
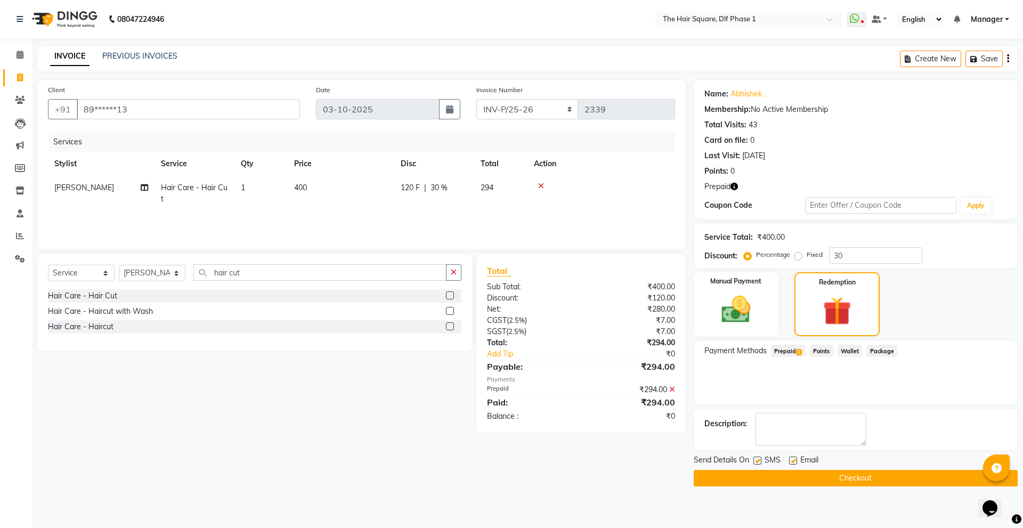
click at [886, 480] on button "Checkout" at bounding box center [856, 478] width 324 height 17
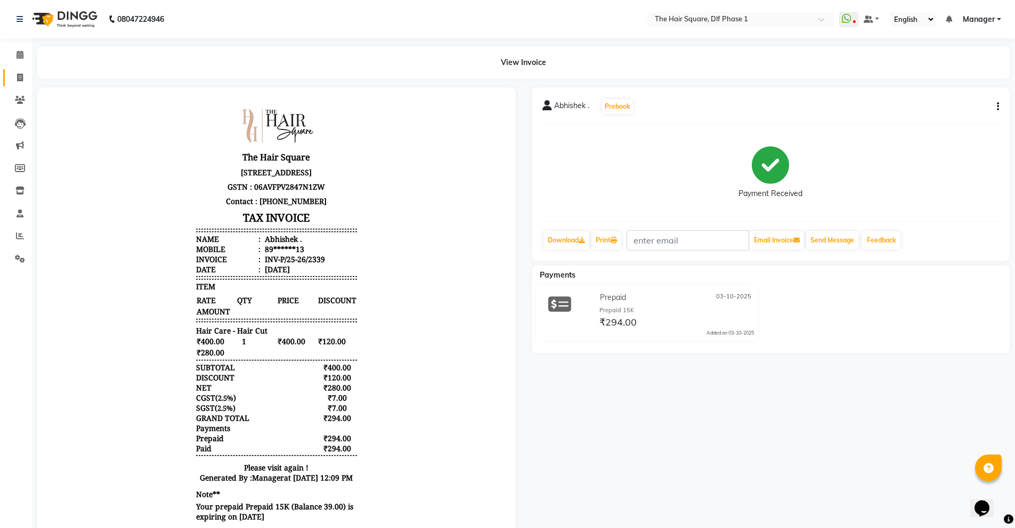
click at [18, 84] on link "Invoice" at bounding box center [16, 78] width 26 height 18
select select "service"
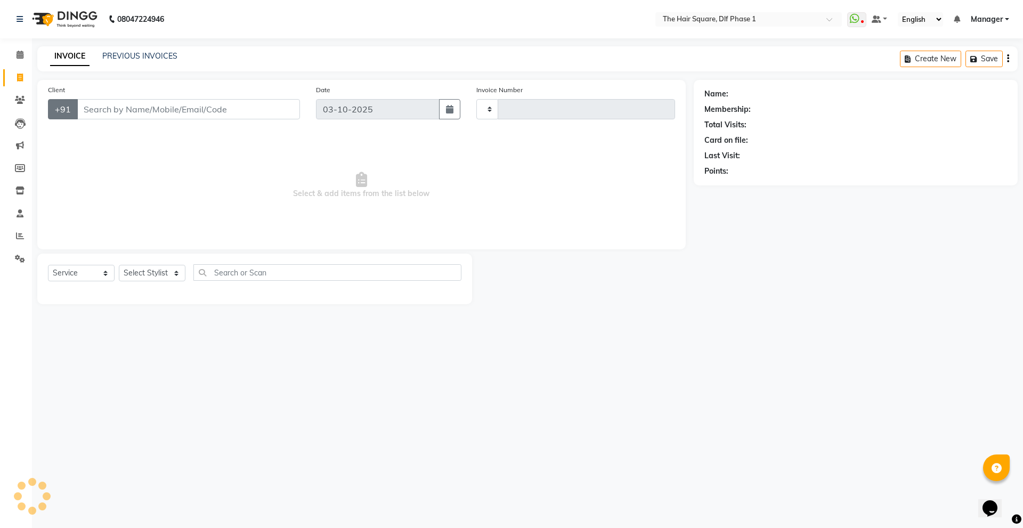
type input "2340"
select select "5766"
click at [169, 276] on select "Select Stylist [PERSON_NAME] AMIT [PERSON_NAME] [PERSON_NAME] [PERSON_NAME] Man…" at bounding box center [152, 273] width 67 height 17
select select "39751"
click at [119, 265] on select "Select Stylist [PERSON_NAME] AMIT [PERSON_NAME] [PERSON_NAME] [PERSON_NAME] Man…" at bounding box center [152, 273] width 67 height 17
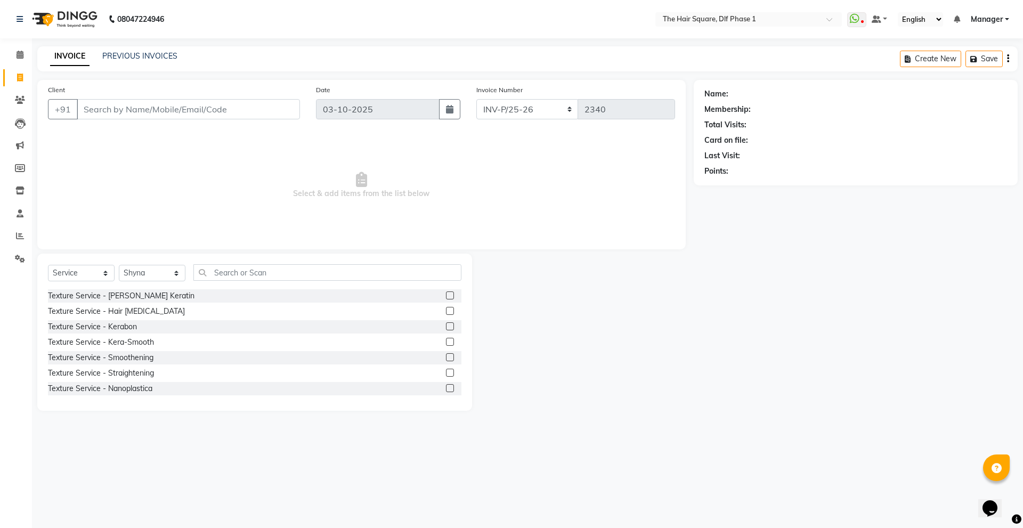
click at [305, 281] on div "Select Service Product Membership Package Voucher Prepaid Gift Card Select Styl…" at bounding box center [255, 276] width 414 height 25
click at [314, 271] on input "text" at bounding box center [327, 272] width 268 height 17
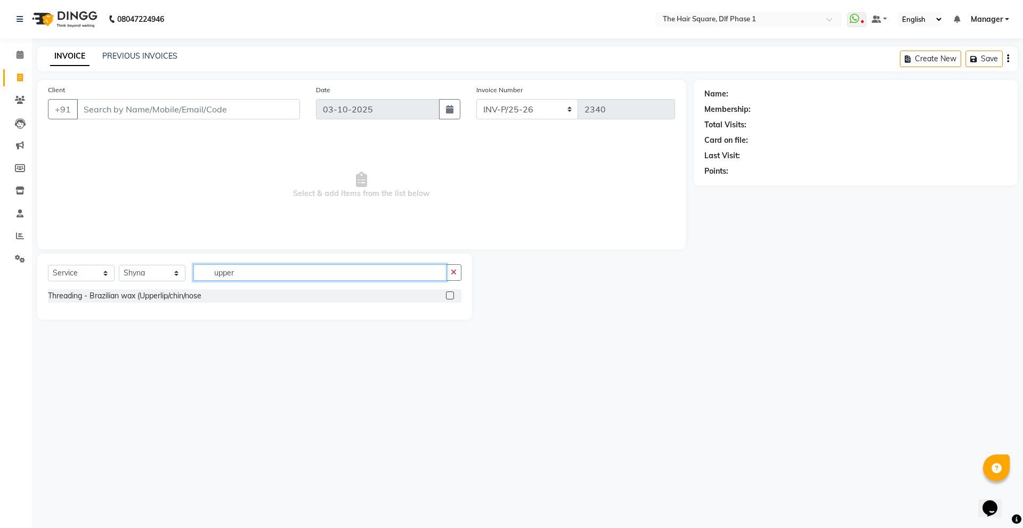
type input "upper"
click at [451, 295] on label at bounding box center [450, 296] width 8 height 8
click at [451, 295] on input "checkbox" at bounding box center [449, 296] width 7 height 7
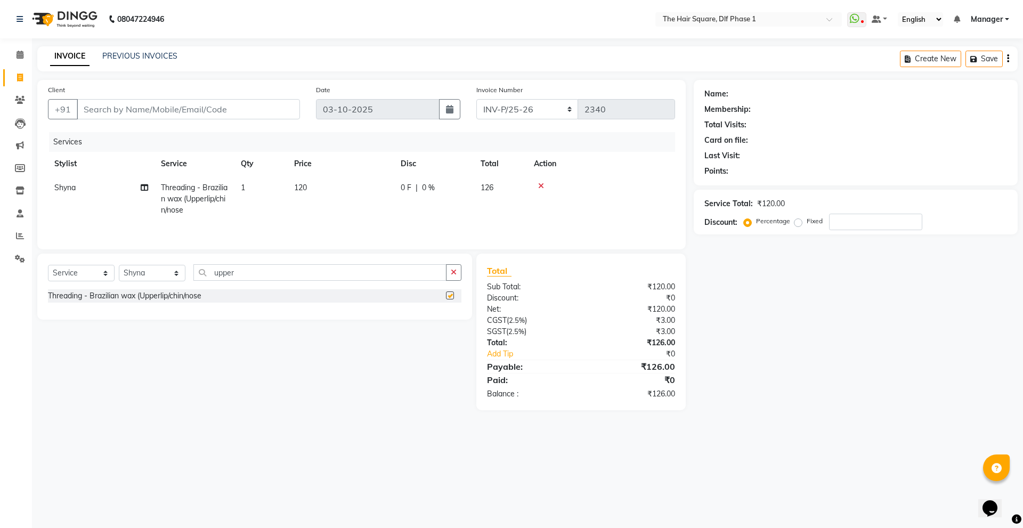
checkbox input "false"
click at [113, 111] on input "Client" at bounding box center [188, 109] width 223 height 20
type input "d"
type input "0"
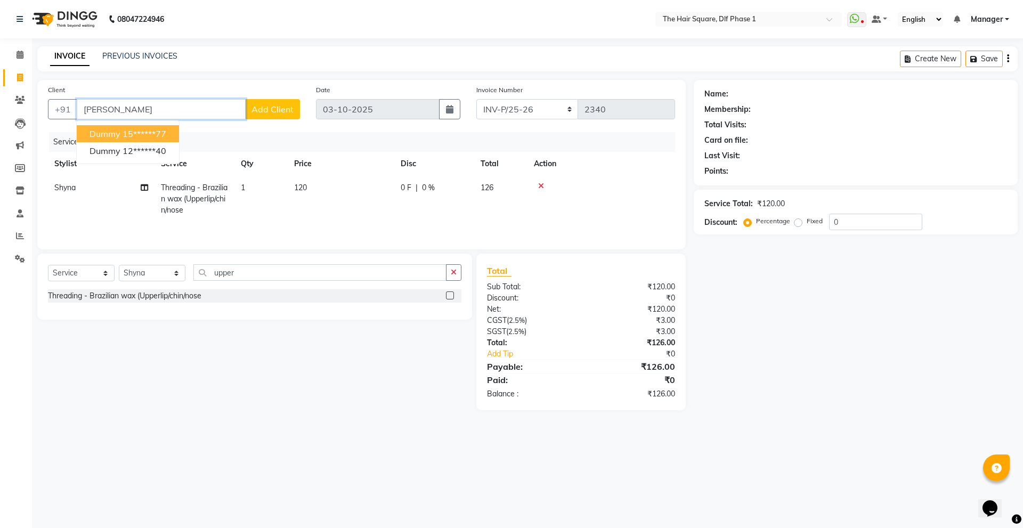
click at [159, 131] on ngb-highlight "15******77" at bounding box center [145, 133] width 44 height 11
type input "15******77"
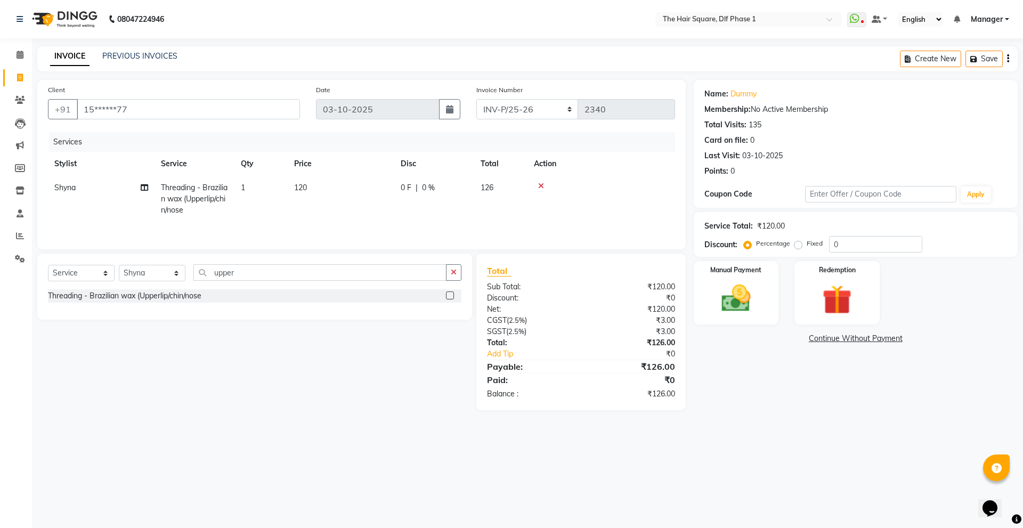
click at [374, 225] on div "Services Stylist Service Qty Price Disc Total Action Shyna Threading - Brazilia…" at bounding box center [361, 185] width 627 height 107
click at [755, 402] on div "Name: Dummy Membership: No Active Membership Total Visits: 135 Card on file: 0 …" at bounding box center [860, 245] width 332 height 330
click at [725, 303] on img at bounding box center [737, 298] width 50 height 35
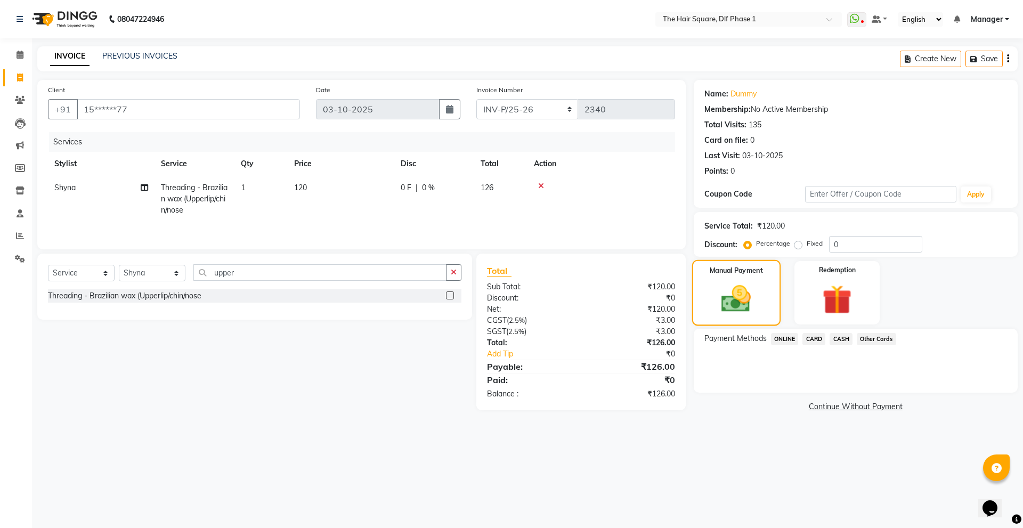
click at [739, 300] on img at bounding box center [736, 299] width 48 height 34
click at [843, 340] on span "CASH" at bounding box center [841, 339] width 23 height 12
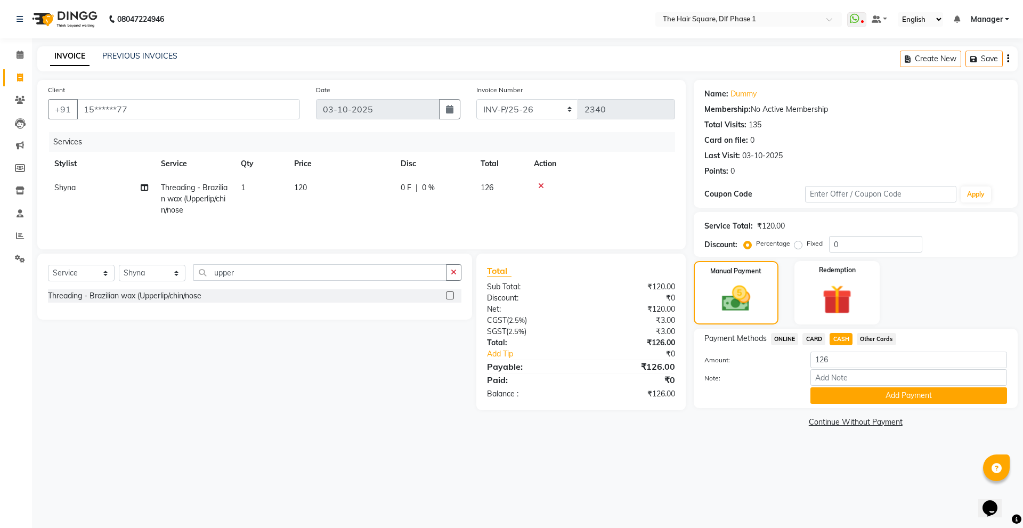
click at [869, 405] on div "Payment Methods ONLINE CARD CASH Other Cards Amount: 126 Note: Add Payment" at bounding box center [856, 368] width 324 height 79
click at [878, 399] on button "Add Payment" at bounding box center [909, 396] width 197 height 17
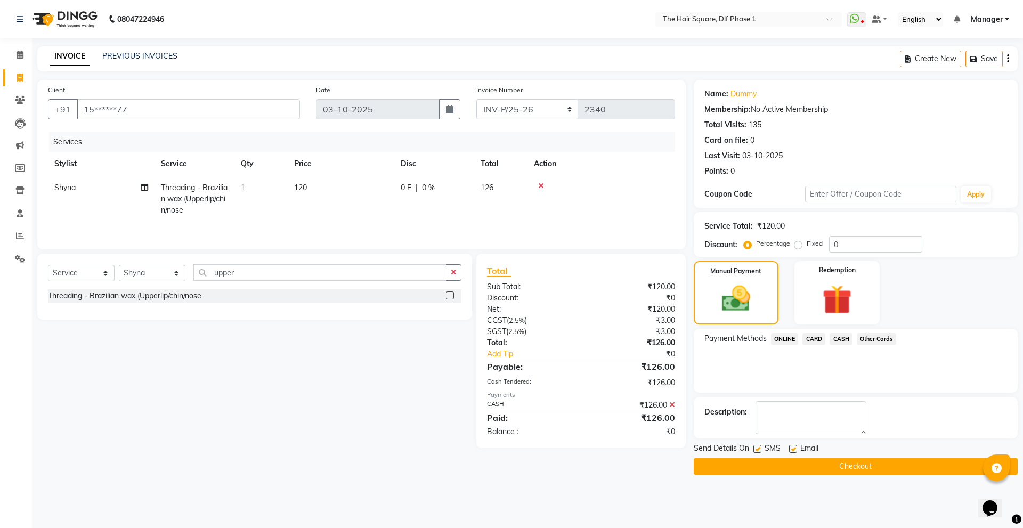
click at [854, 471] on button "Checkout" at bounding box center [856, 466] width 324 height 17
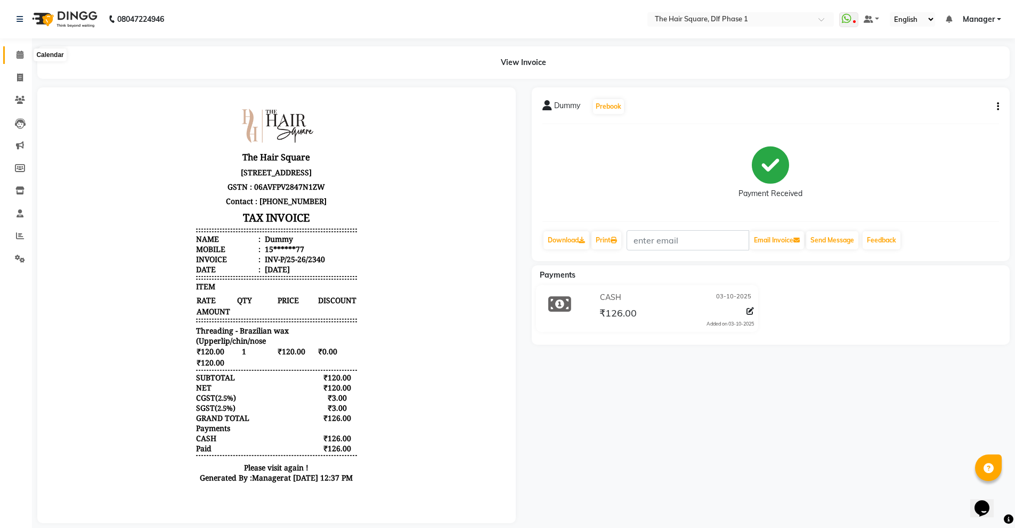
drag, startPoint x: 29, startPoint y: 54, endPoint x: 13, endPoint y: 58, distance: 16.0
click at [28, 53] on span at bounding box center [20, 55] width 19 height 12
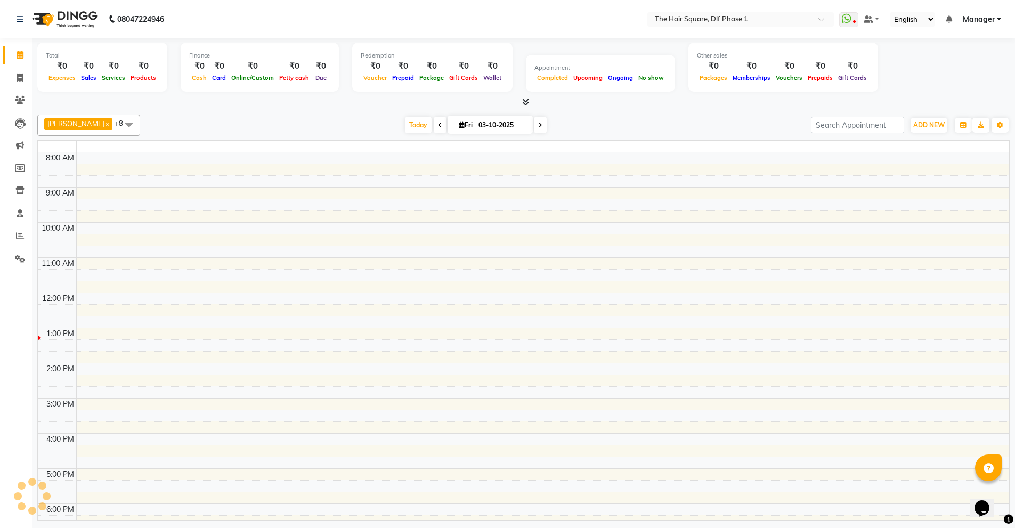
click at [13, 57] on span at bounding box center [20, 55] width 19 height 12
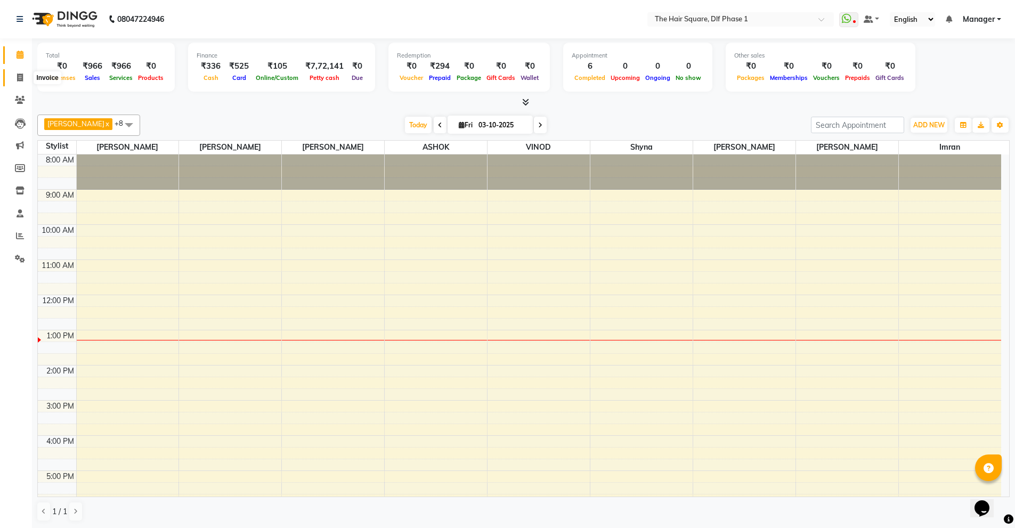
click at [22, 74] on icon at bounding box center [20, 78] width 6 height 8
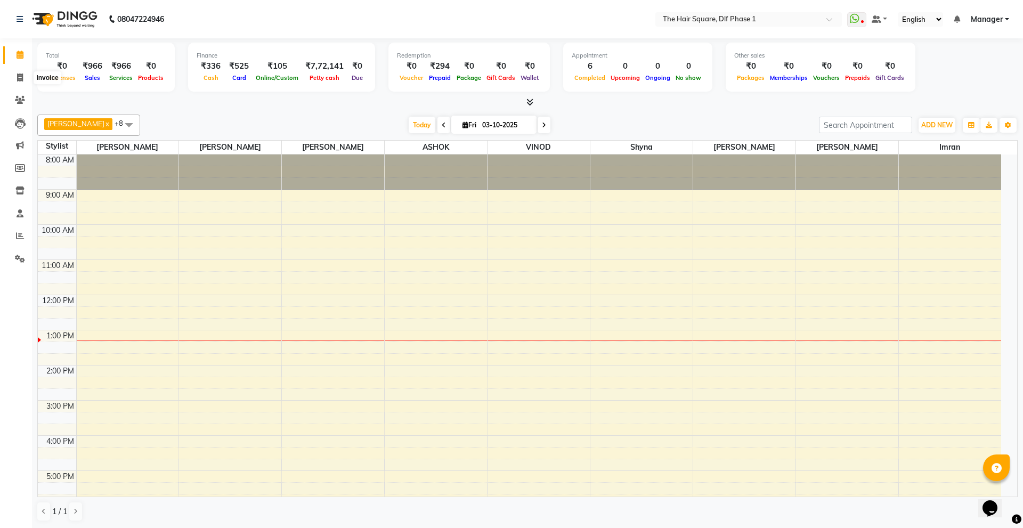
select select "5766"
select select "service"
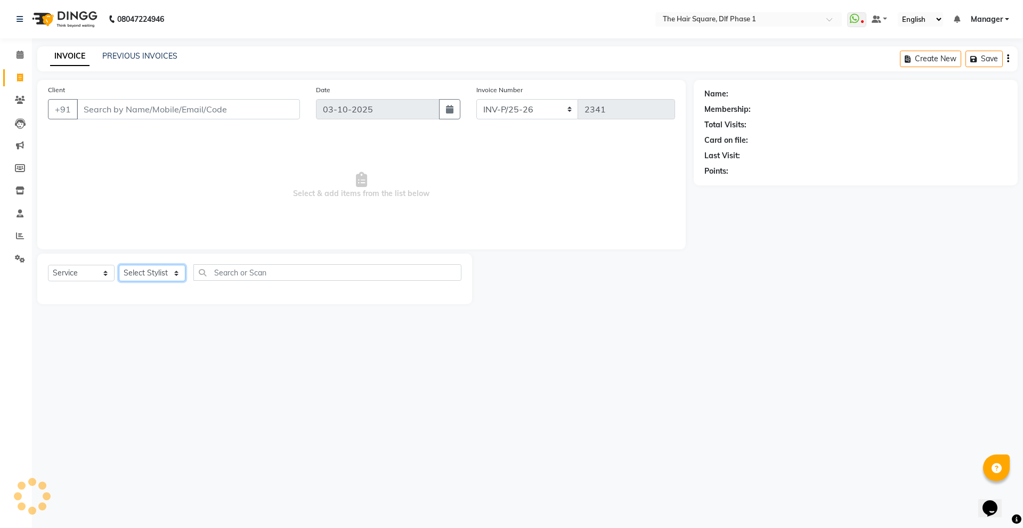
drag, startPoint x: 143, startPoint y: 265, endPoint x: 143, endPoint y: 271, distance: 6.4
click at [143, 266] on select "Select Stylist [PERSON_NAME] AMIT [PERSON_NAME] [PERSON_NAME] [PERSON_NAME] Man…" at bounding box center [152, 273] width 67 height 17
select select "39747"
click at [119, 265] on select "Select Stylist [PERSON_NAME] AMIT [PERSON_NAME] [PERSON_NAME] [PERSON_NAME] Man…" at bounding box center [152, 273] width 67 height 17
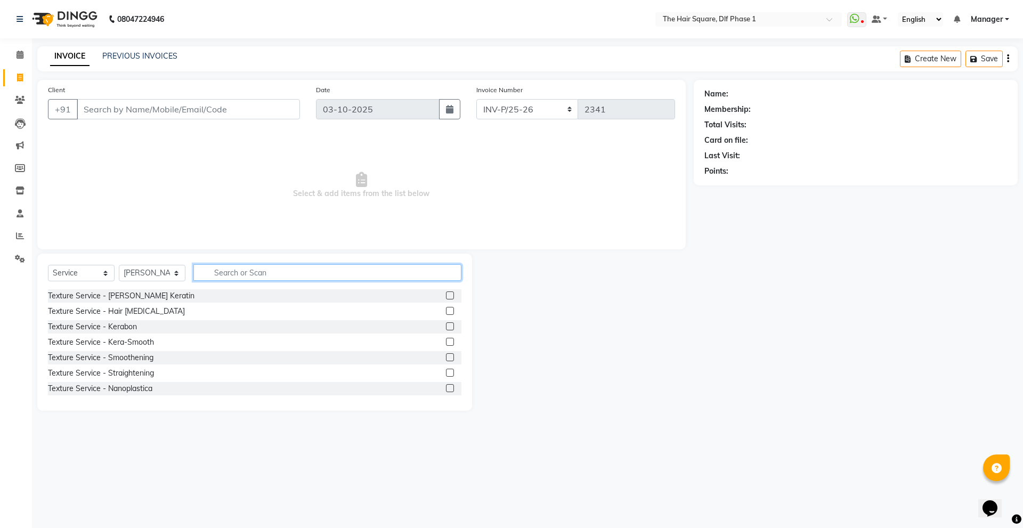
click at [223, 271] on input "text" at bounding box center [327, 272] width 268 height 17
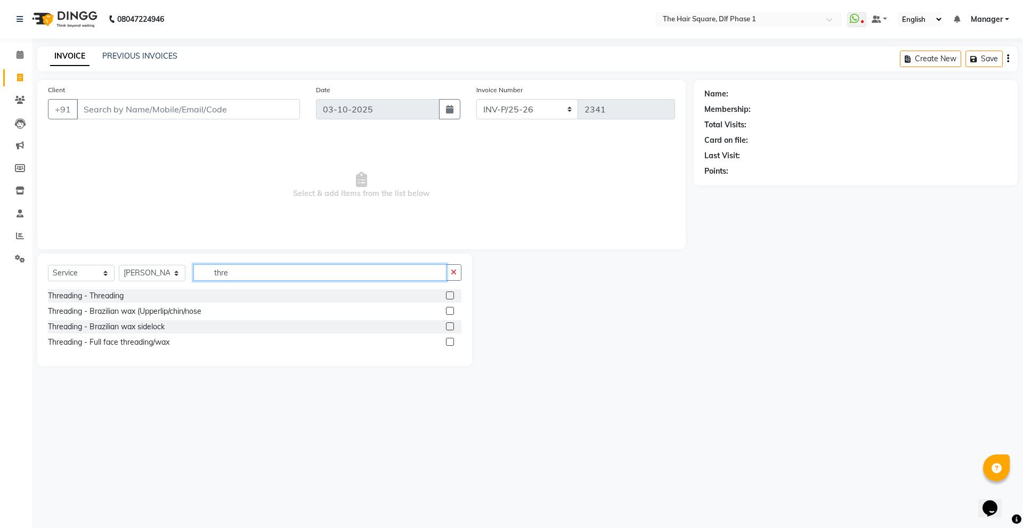
type input "thre"
click at [451, 293] on label at bounding box center [450, 296] width 8 height 8
click at [451, 293] on input "checkbox" at bounding box center [449, 296] width 7 height 7
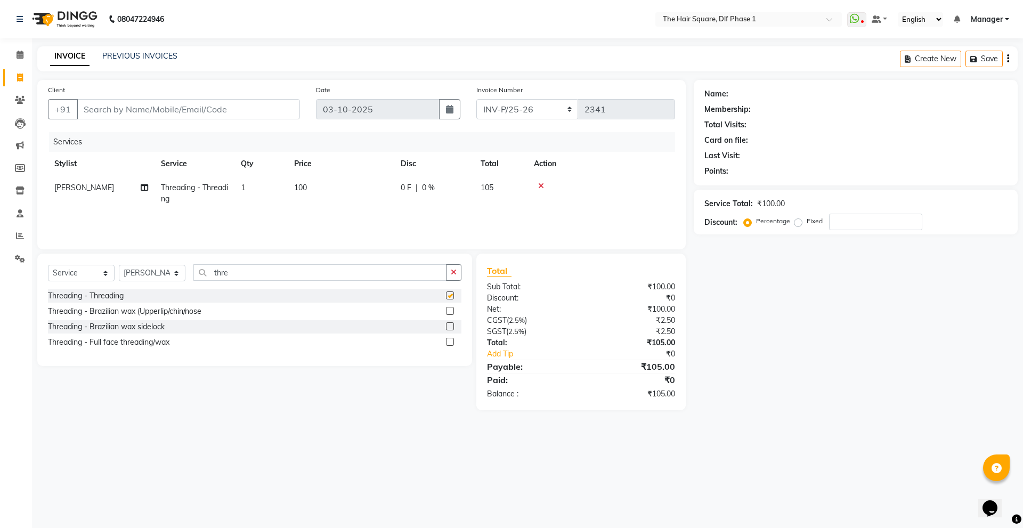
checkbox input "false"
click at [225, 107] on input "Client" at bounding box center [188, 109] width 223 height 20
type input "d"
type input "0"
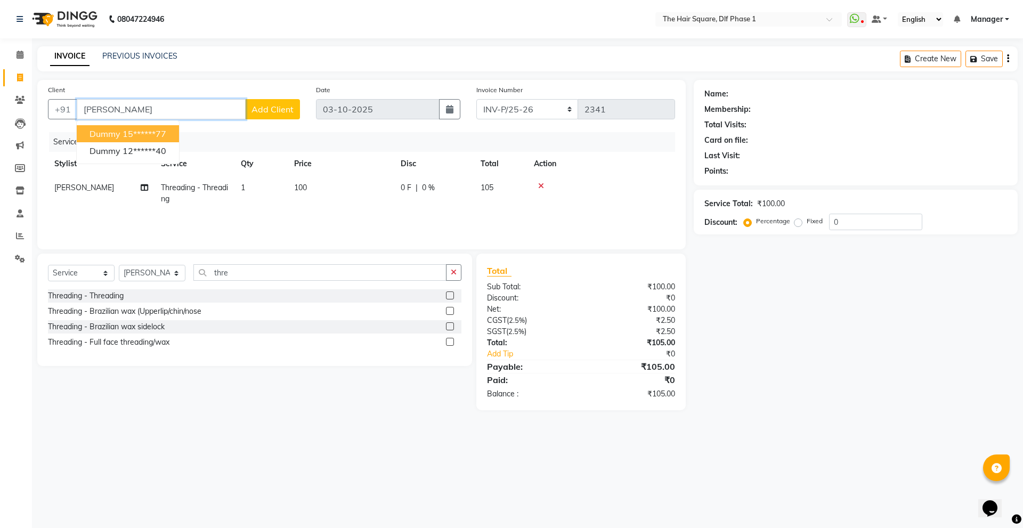
click at [115, 134] on span "Dummy" at bounding box center [105, 133] width 31 height 11
type input "15******77"
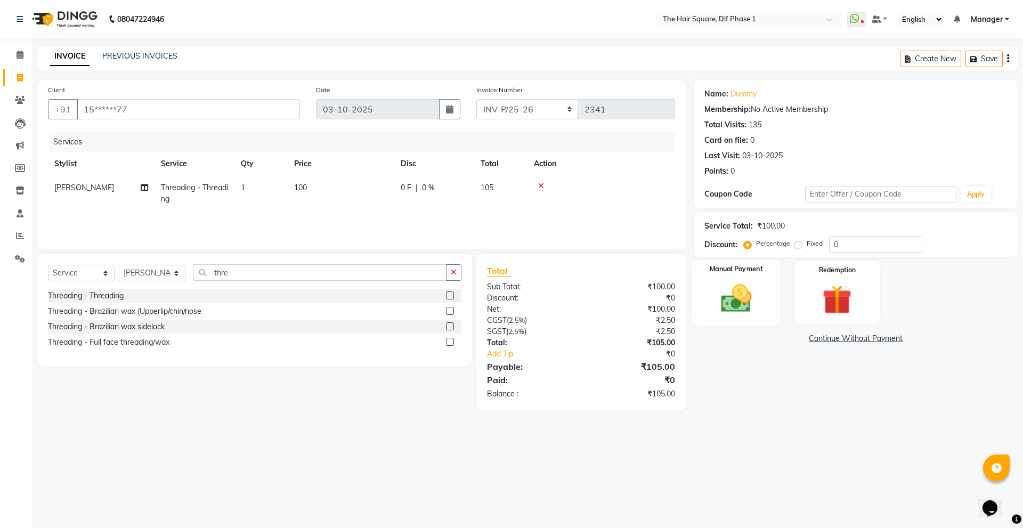
click at [740, 311] on img at bounding box center [737, 298] width 50 height 35
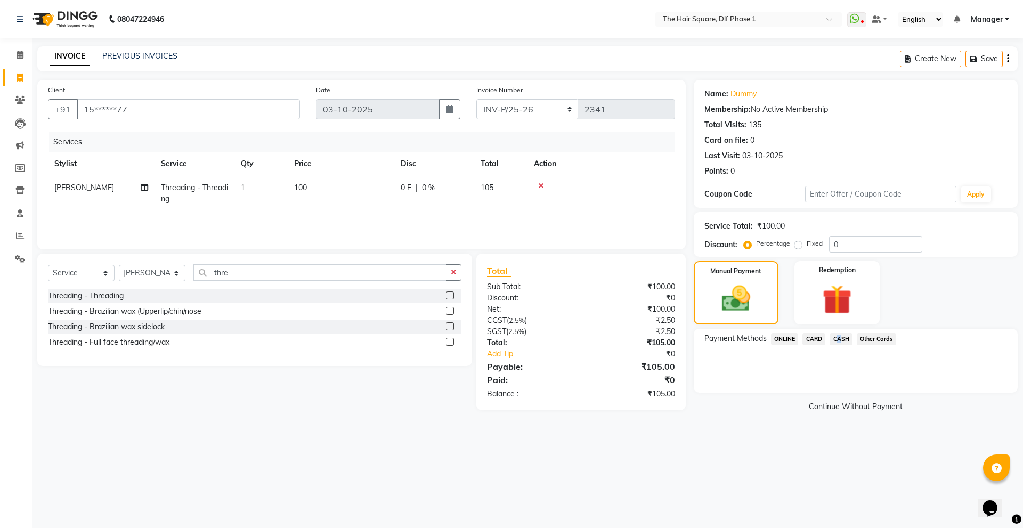
click at [835, 338] on span "CASH" at bounding box center [841, 339] width 23 height 12
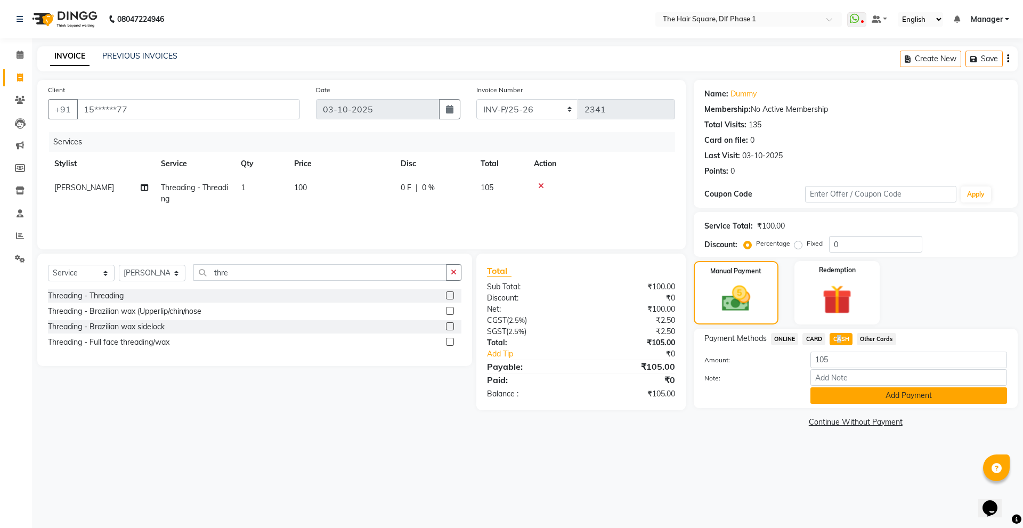
drag, startPoint x: 854, startPoint y: 403, endPoint x: 854, endPoint y: 390, distance: 12.8
click at [854, 402] on button "Add Payment" at bounding box center [909, 396] width 197 height 17
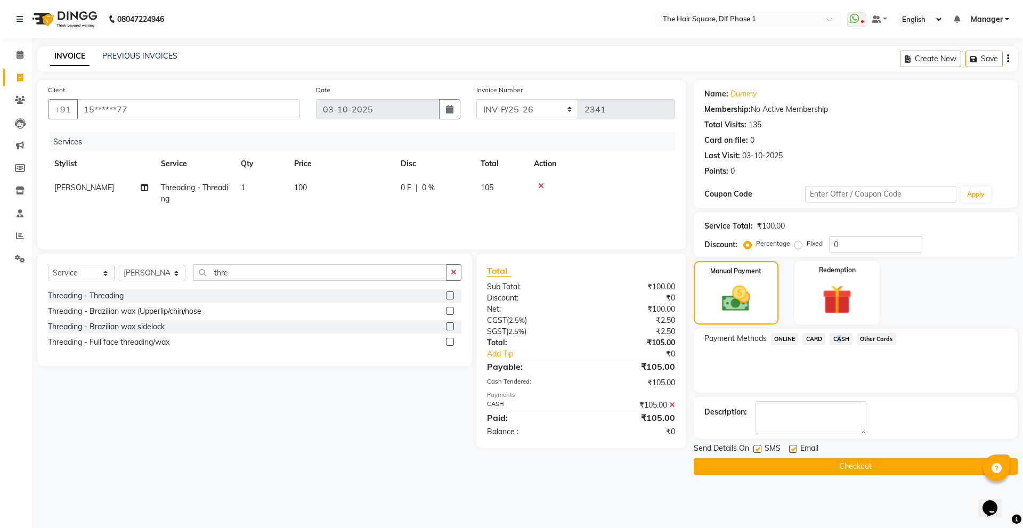
click at [827, 466] on button "Checkout" at bounding box center [856, 466] width 324 height 17
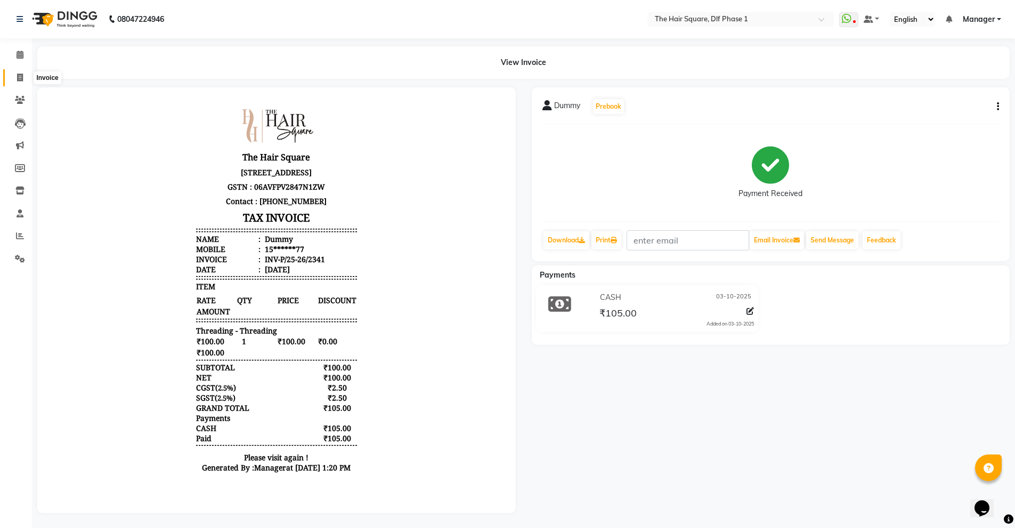
click at [19, 80] on icon at bounding box center [20, 78] width 6 height 8
select select "5766"
select select "service"
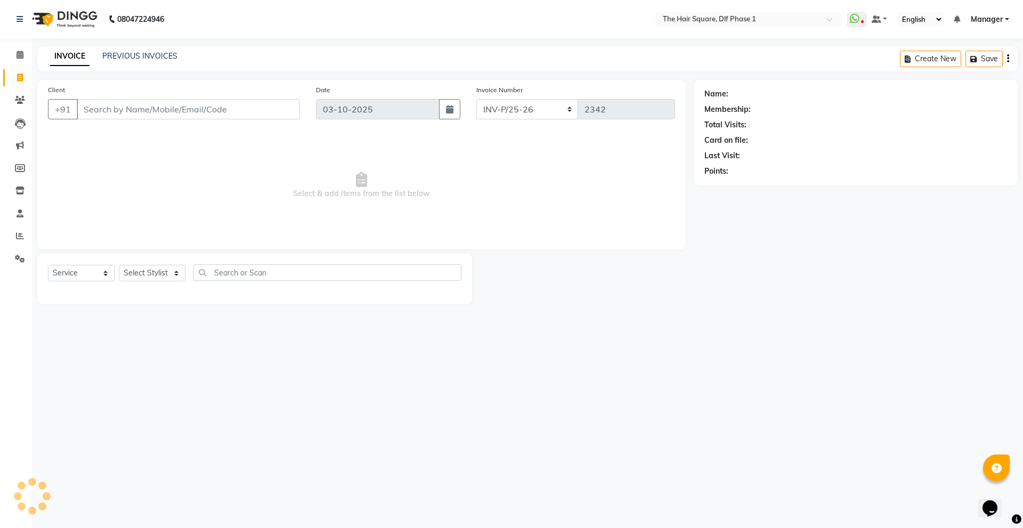
click at [122, 108] on input "Client" at bounding box center [188, 109] width 223 height 20
click at [140, 264] on div "Select Service Product Membership Package Voucher Prepaid Gift Card Select Styl…" at bounding box center [255, 276] width 414 height 25
click at [119, 265] on select "Select Stylist [PERSON_NAME] AMIT [PERSON_NAME] [PERSON_NAME] [PERSON_NAME] Man…" at bounding box center [152, 273] width 67 height 17
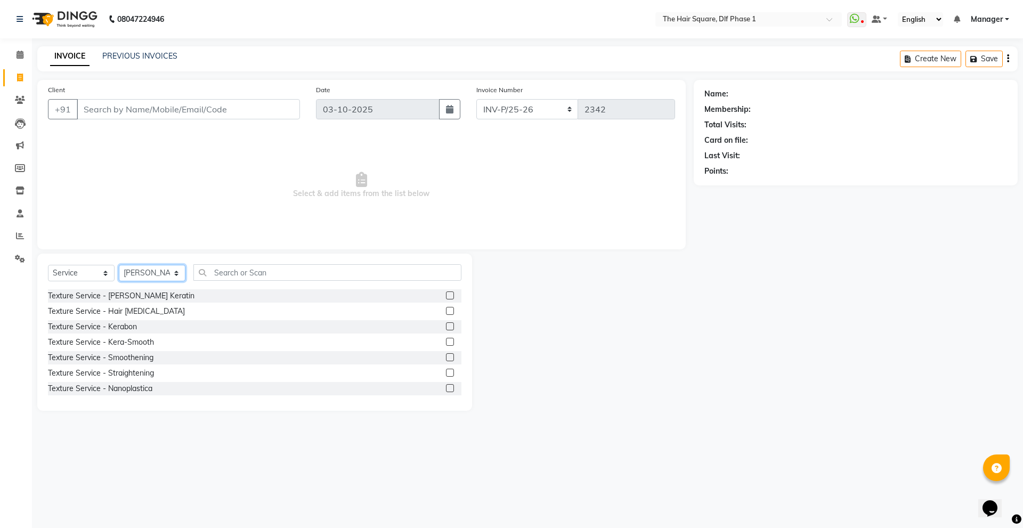
click at [134, 268] on select "Select Stylist [PERSON_NAME] AMIT [PERSON_NAME] [PERSON_NAME] [PERSON_NAME] Man…" at bounding box center [152, 273] width 67 height 17
select select "39748"
click at [119, 265] on select "Select Stylist [PERSON_NAME] AMIT [PERSON_NAME] [PERSON_NAME] [PERSON_NAME] Man…" at bounding box center [152, 273] width 67 height 17
drag, startPoint x: 208, startPoint y: 266, endPoint x: 207, endPoint y: 277, distance: 11.2
click at [207, 273] on input "text" at bounding box center [327, 272] width 268 height 17
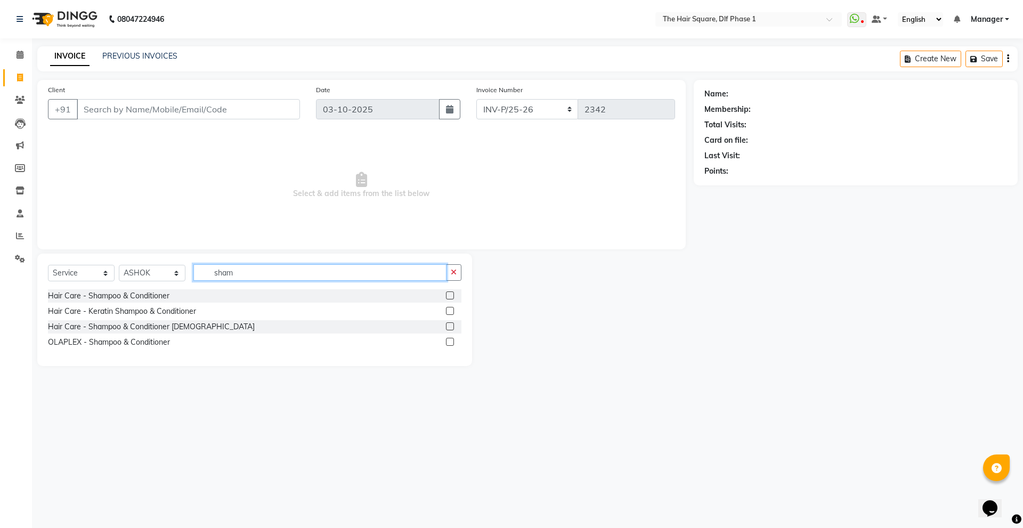
type input "sham"
click at [453, 297] on label at bounding box center [450, 296] width 8 height 8
click at [453, 297] on input "checkbox" at bounding box center [449, 296] width 7 height 7
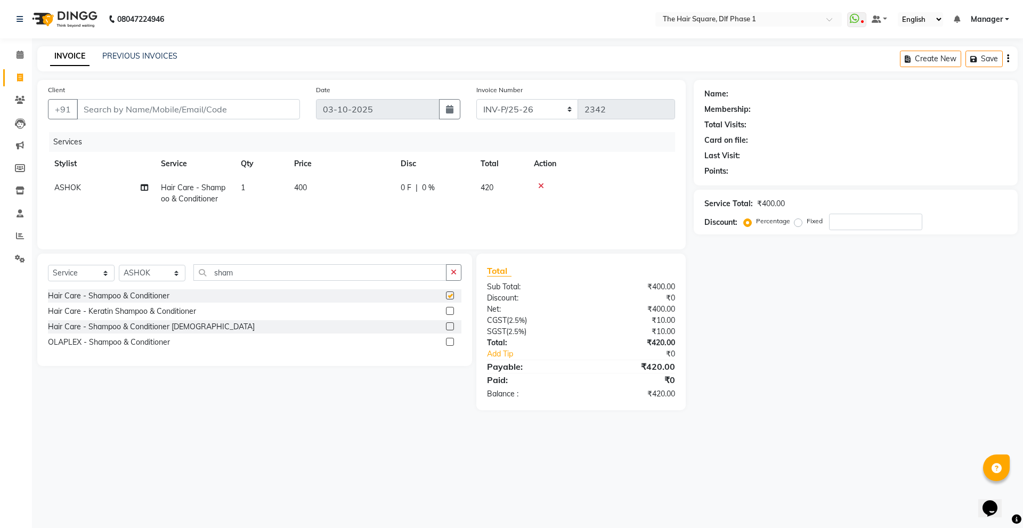
checkbox input "false"
